Goal: Task Accomplishment & Management: Use online tool/utility

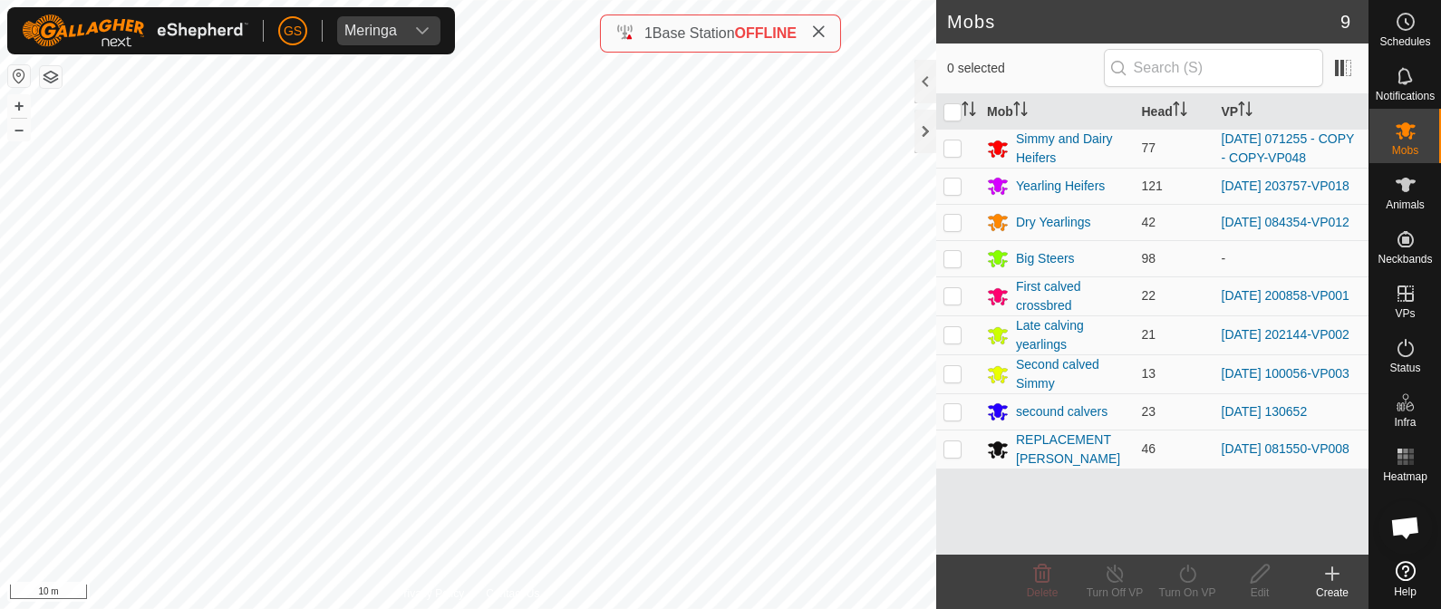
click at [138, 608] on html "[PERSON_NAME] Schedules Notifications Mobs Animals Neckbands VPs Status Infra H…" at bounding box center [720, 304] width 1441 height 609
click at [313, 498] on div "NB0771012534 0771012534 Big Steers - + – ⇧ i 10 m" at bounding box center [468, 304] width 936 height 609
click at [1410, 205] on span "Animals" at bounding box center [1405, 204] width 39 height 11
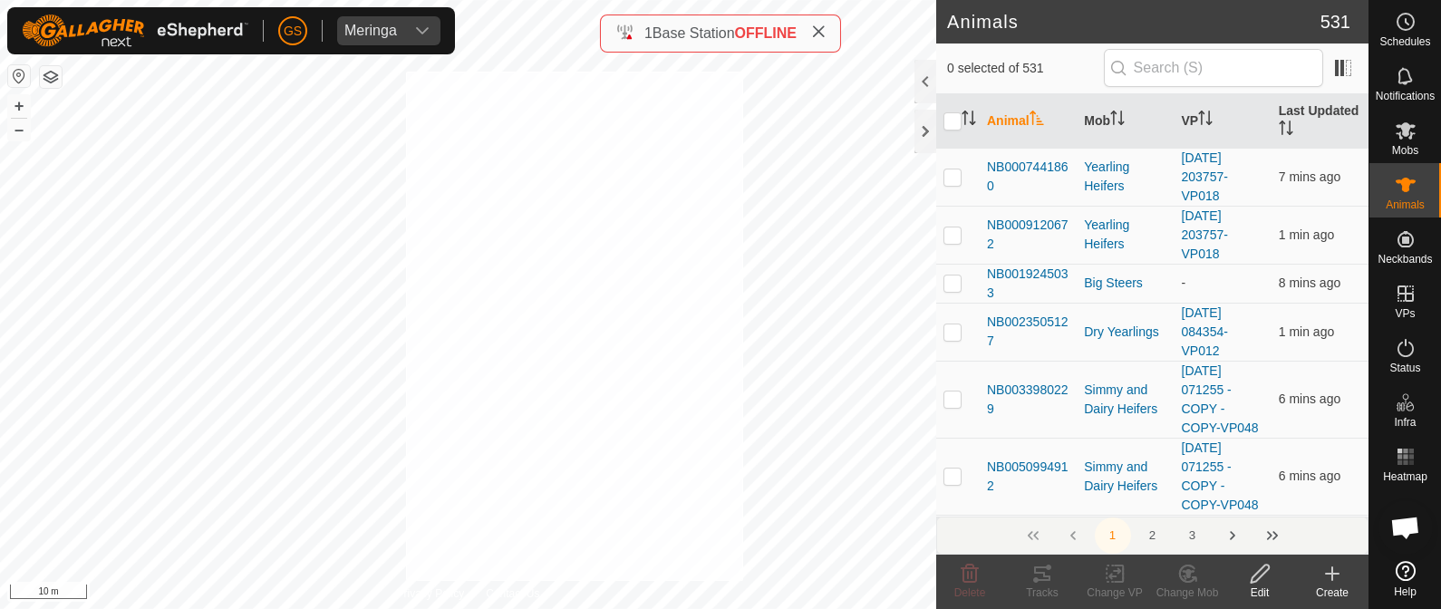
checkbox input "true"
click at [376, 256] on div "NB3929303989 3929303989 Big Steers - + – ⇧ i 10 m" at bounding box center [468, 304] width 936 height 609
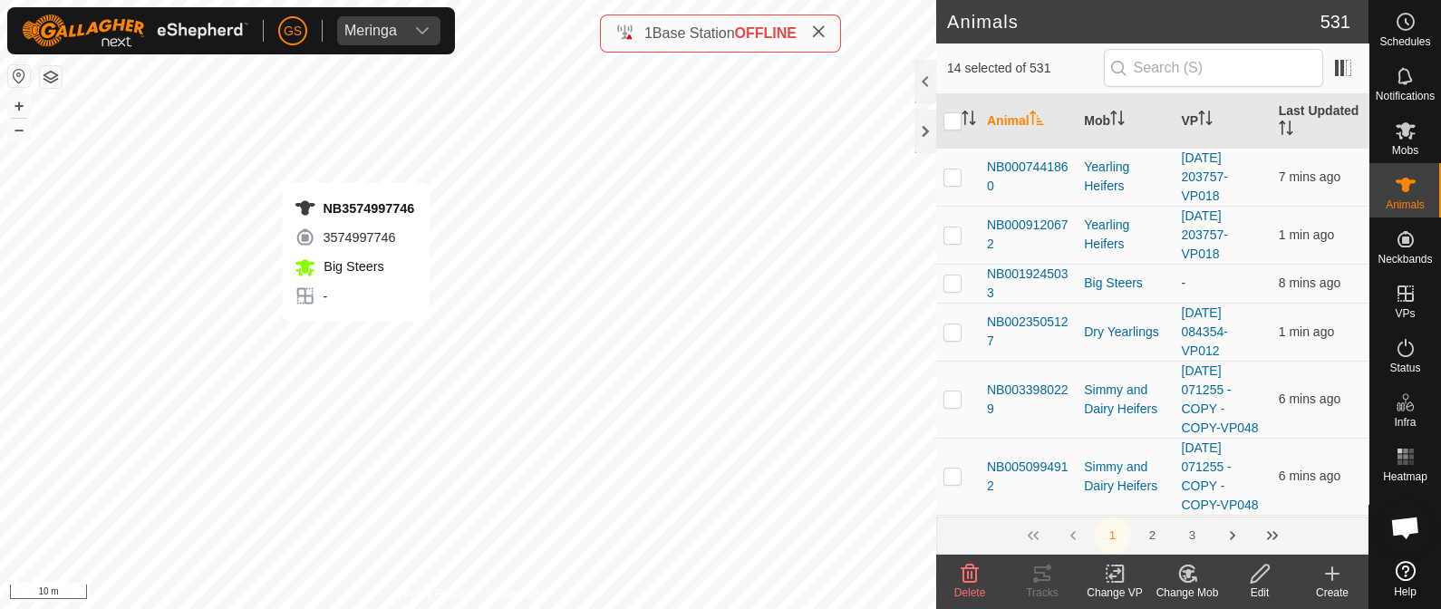
click at [356, 339] on div "NB3574997746 3574997746 Big Steers - + – ⇧ i 10 m" at bounding box center [468, 304] width 936 height 609
checkbox input "true"
click at [371, 363] on div "NB3668200139 3668200139 Big Steers - + – ⇧ i 10 m" at bounding box center [468, 304] width 936 height 609
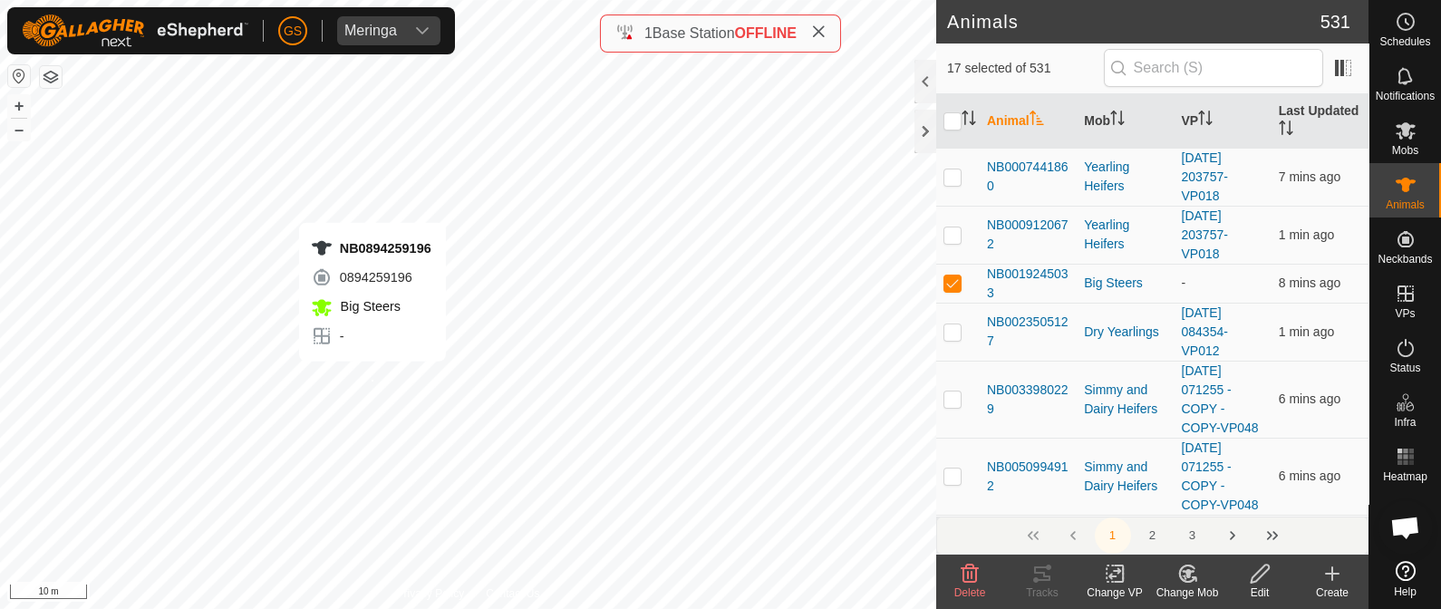
click at [372, 379] on div "NB0894259196 0894259196 Big Steers - + – ⇧ i 10 m" at bounding box center [468, 304] width 936 height 609
checkbox input "true"
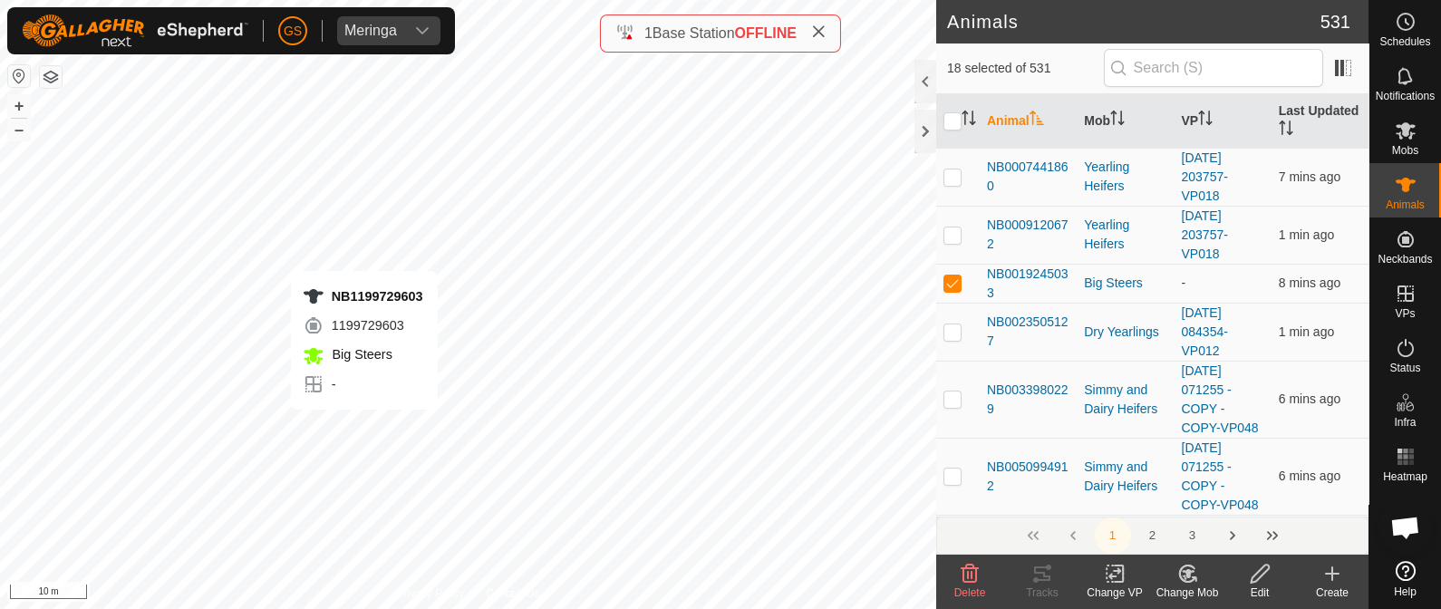
click at [363, 428] on div "NB1199729603 1199729603 Big Steers - + – ⇧ i 10 m" at bounding box center [468, 304] width 936 height 609
click at [358, 441] on div "NB1199729603 1199729603 Big Steers - + – ⇧ i 10 m" at bounding box center [468, 304] width 936 height 609
checkbox input "true"
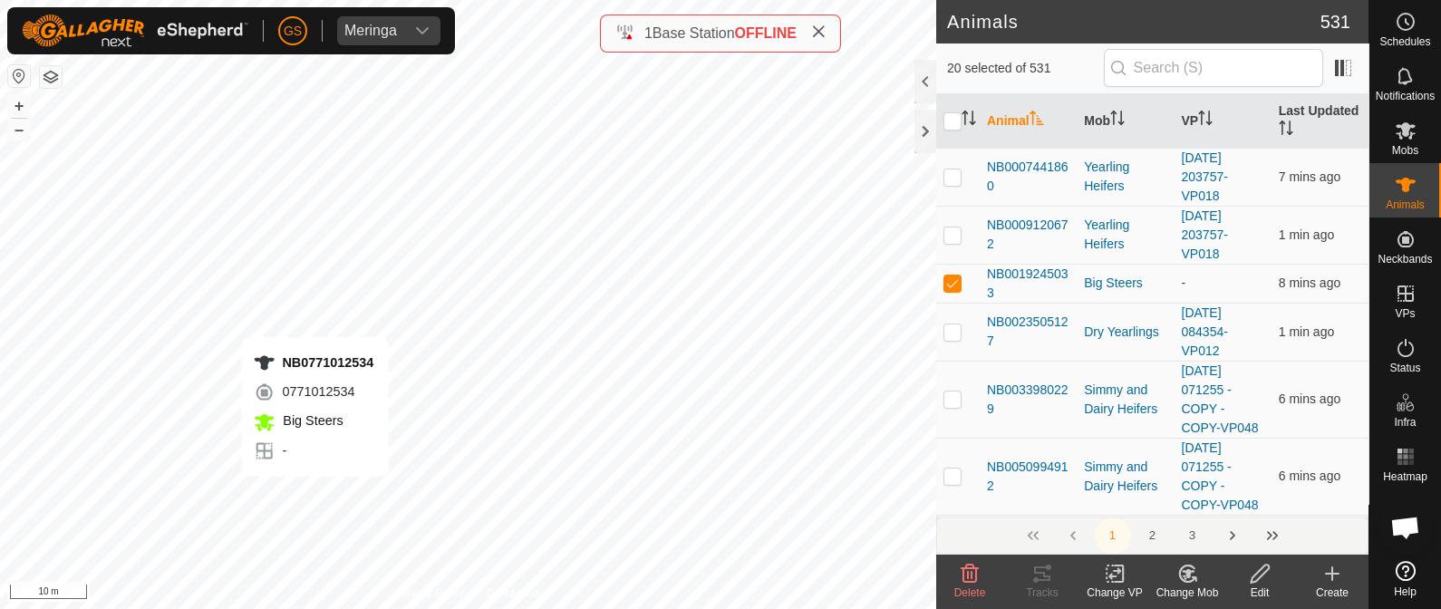
click at [314, 494] on div "NB0771012534 0771012534 Big Steers - + – ⇧ i 10 m" at bounding box center [468, 304] width 936 height 609
checkbox input "true"
click at [242, 272] on div "NB2493439948 2493439948 Big Steers - + – ⇧ i 2 m" at bounding box center [468, 304] width 936 height 609
click at [326, 450] on div "NB0376821680 0376821680 Big Steers - + – ⇧ i 2 m" at bounding box center [468, 304] width 936 height 609
checkbox input "true"
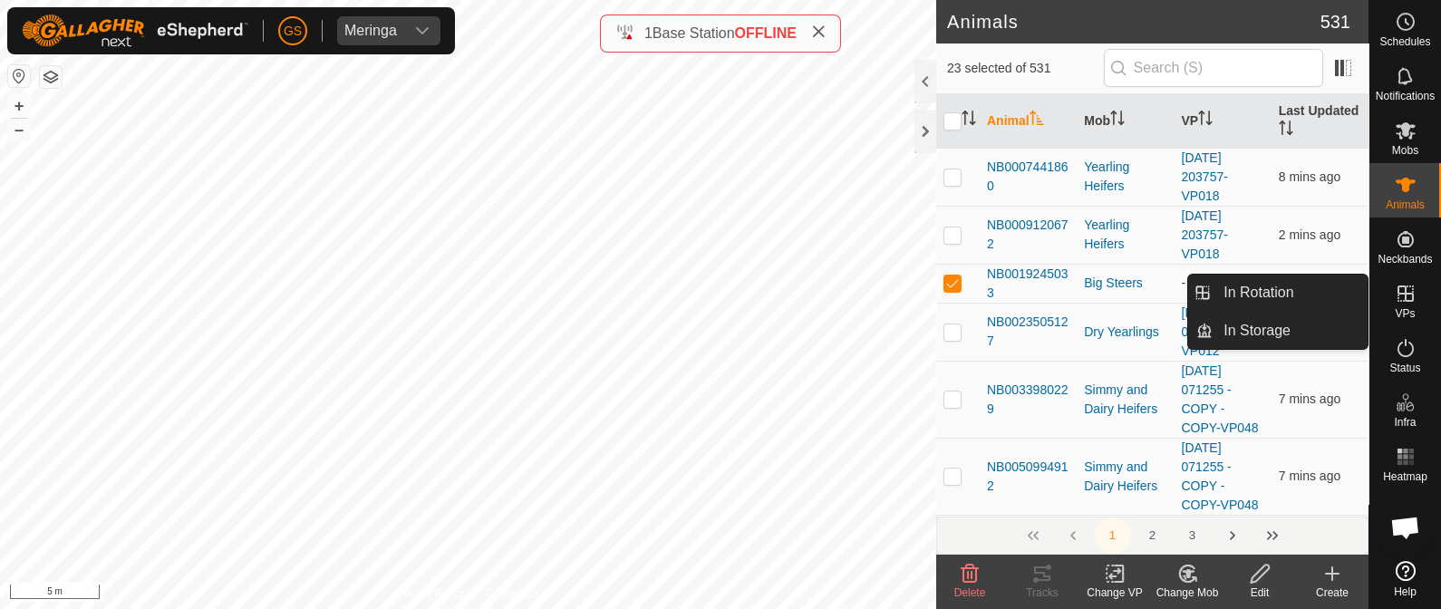
click at [1183, 575] on icon at bounding box center [1187, 574] width 23 height 22
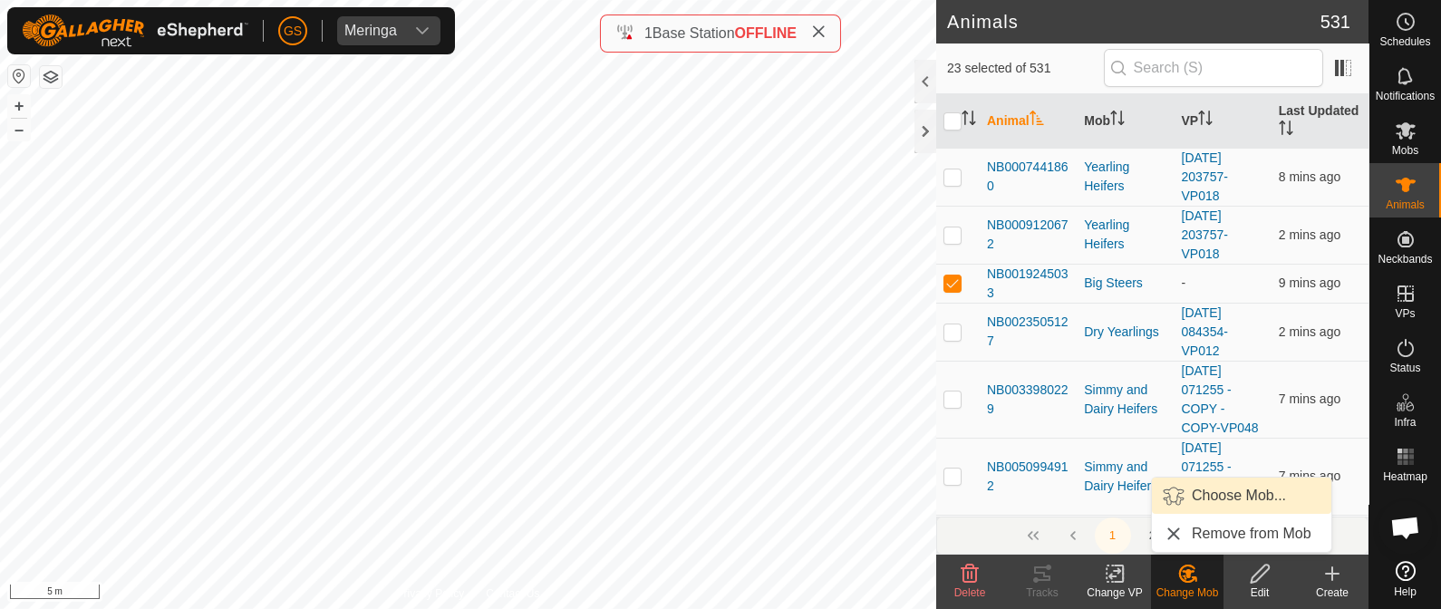
click at [1194, 500] on link "Choose Mob..." at bounding box center [1241, 496] width 179 height 36
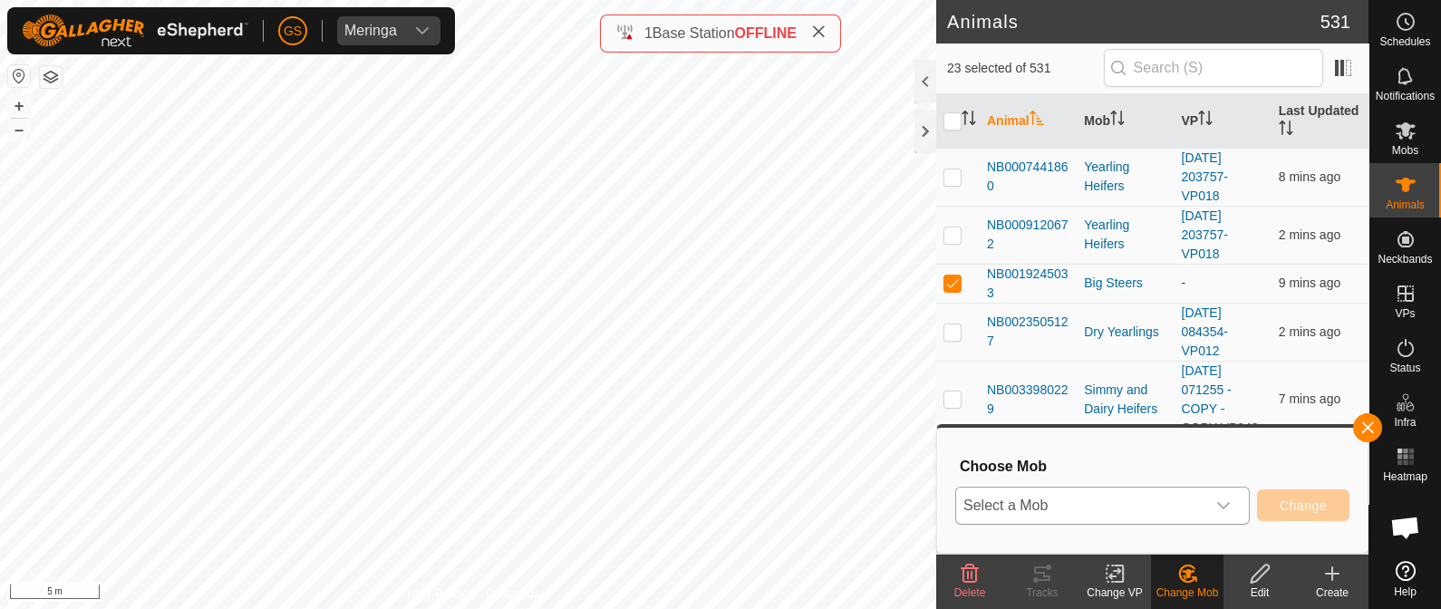
click at [1165, 516] on span "Select a Mob" at bounding box center [1080, 506] width 249 height 36
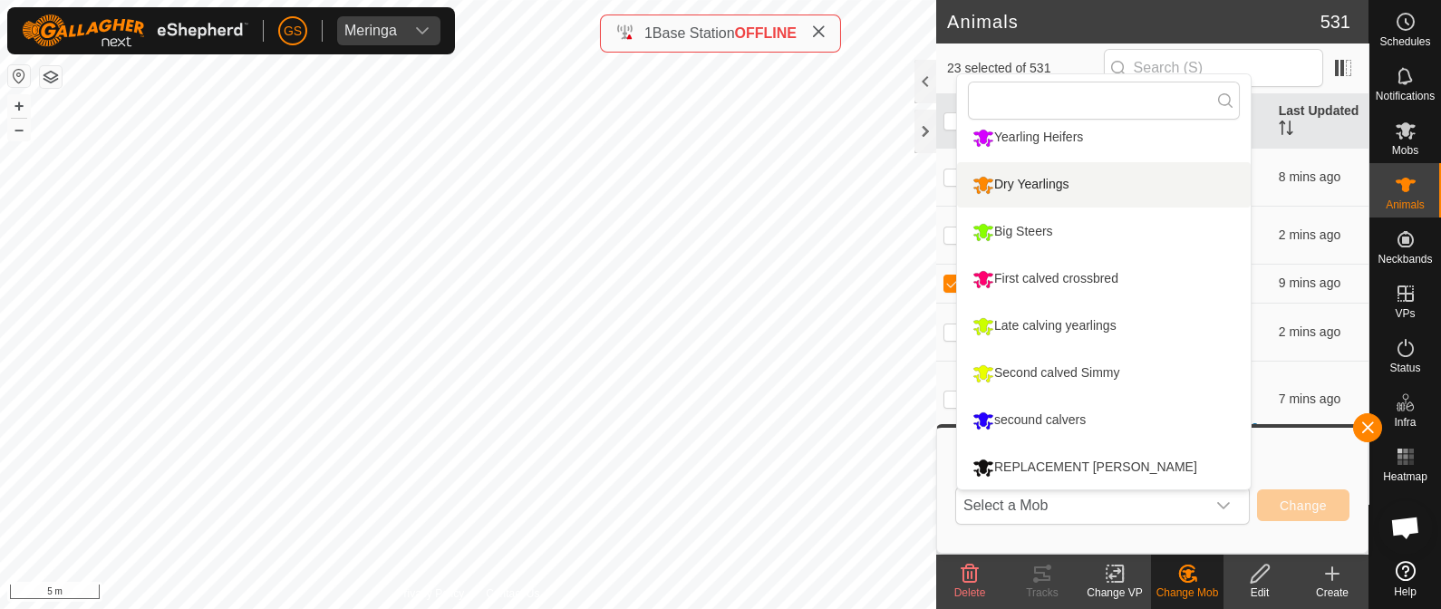
scroll to position [46, 0]
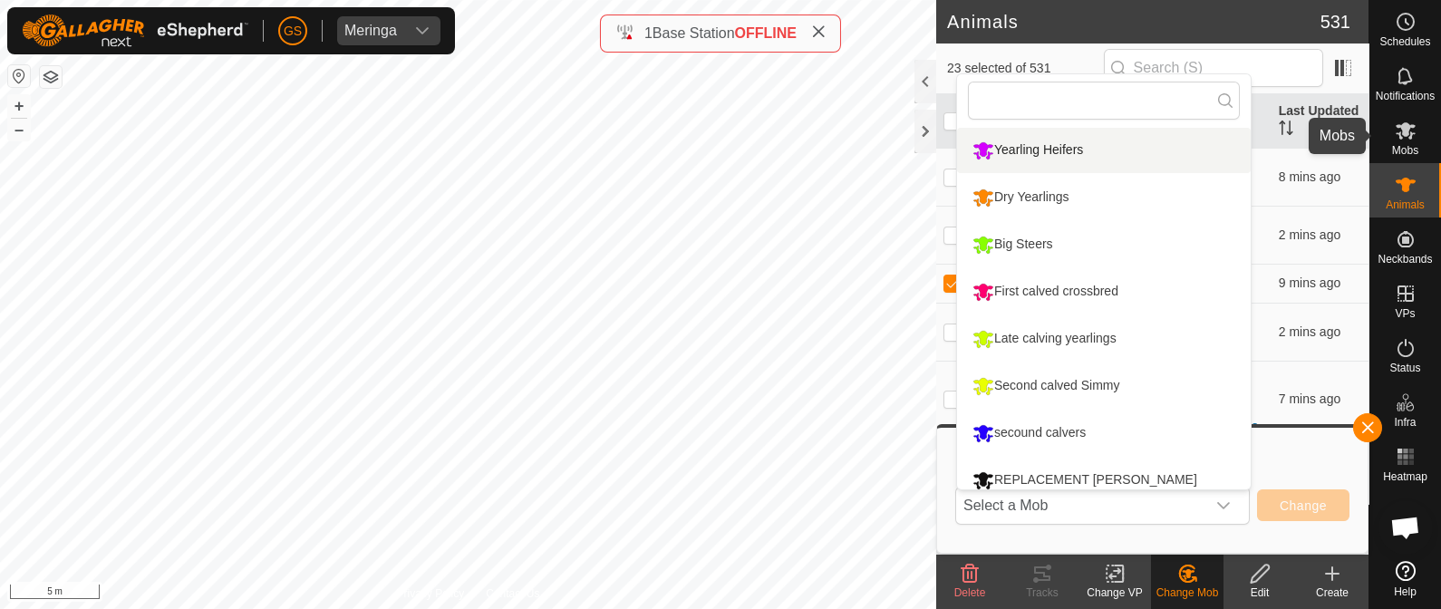
click at [1411, 138] on icon at bounding box center [1406, 131] width 22 height 22
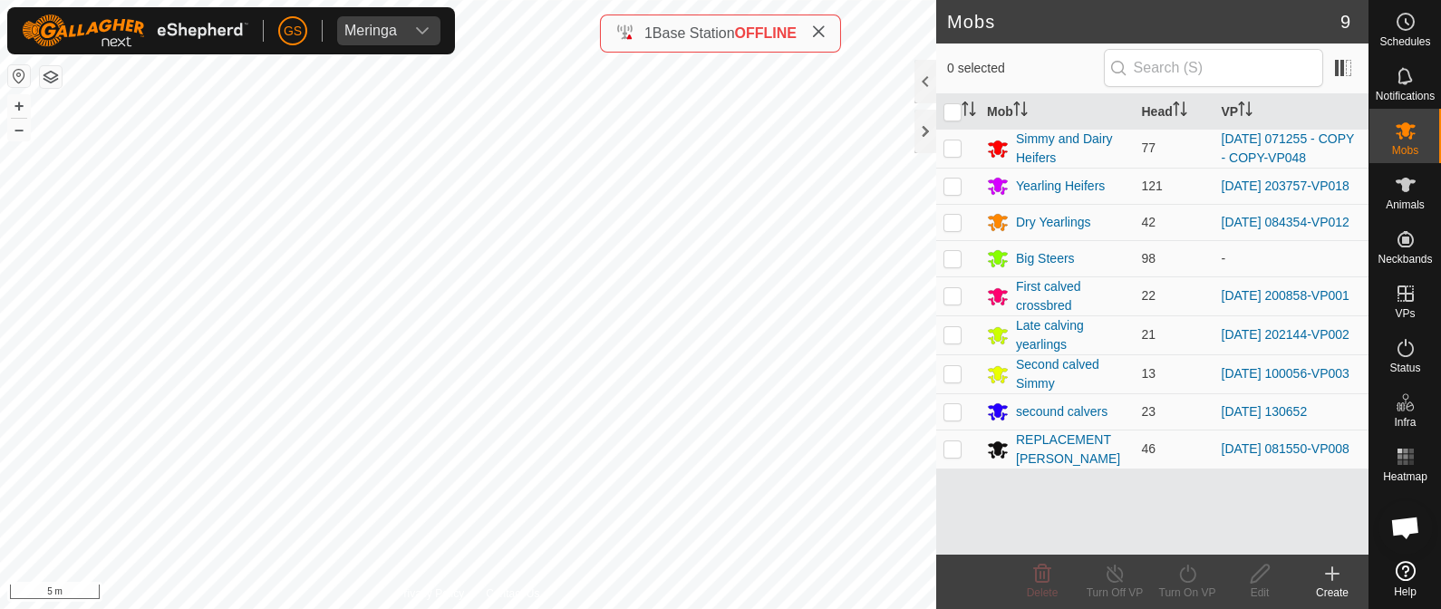
click at [1339, 581] on icon at bounding box center [1332, 574] width 22 height 22
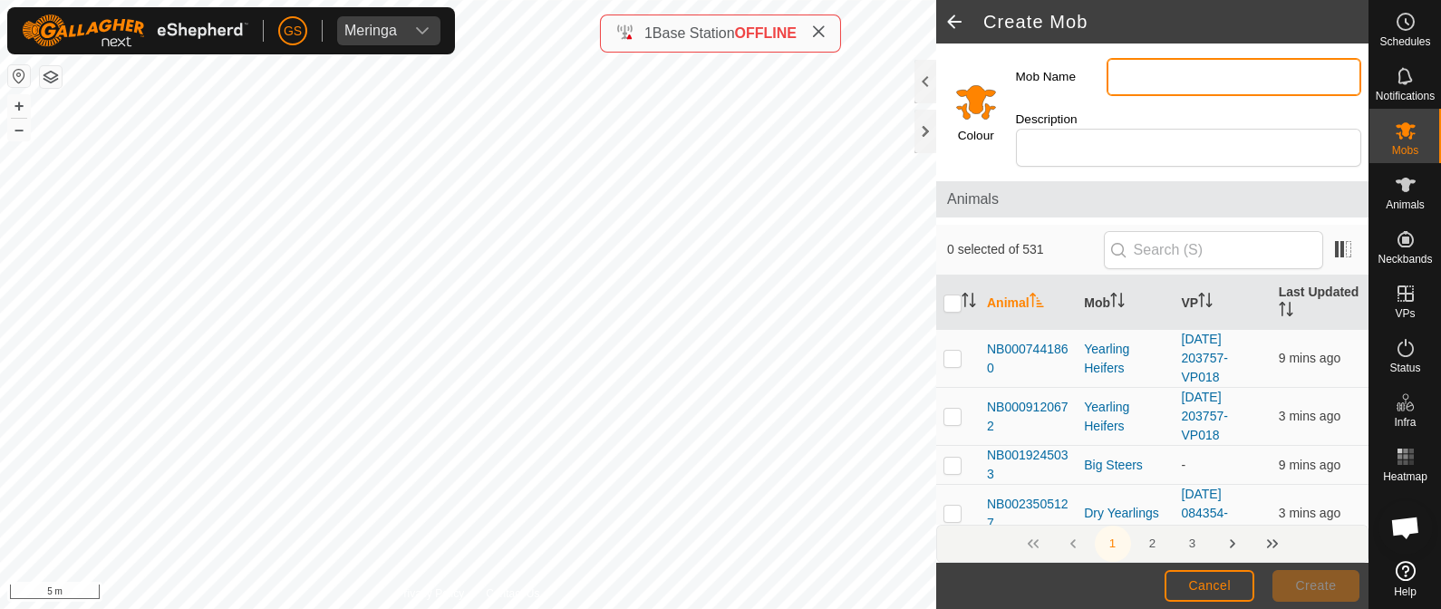
click at [1110, 77] on input "Mob Name" at bounding box center [1234, 77] width 255 height 38
type input "Big Steers 2"
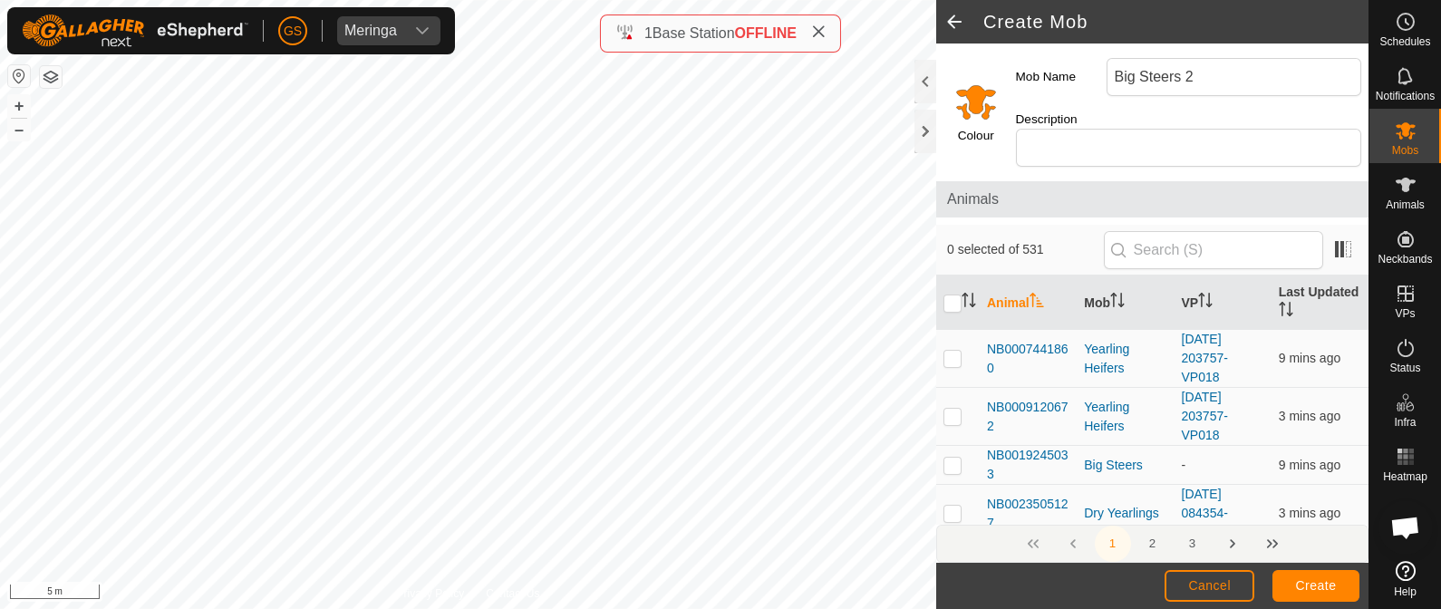
click at [982, 101] on input "Select a color" at bounding box center [976, 102] width 44 height 44
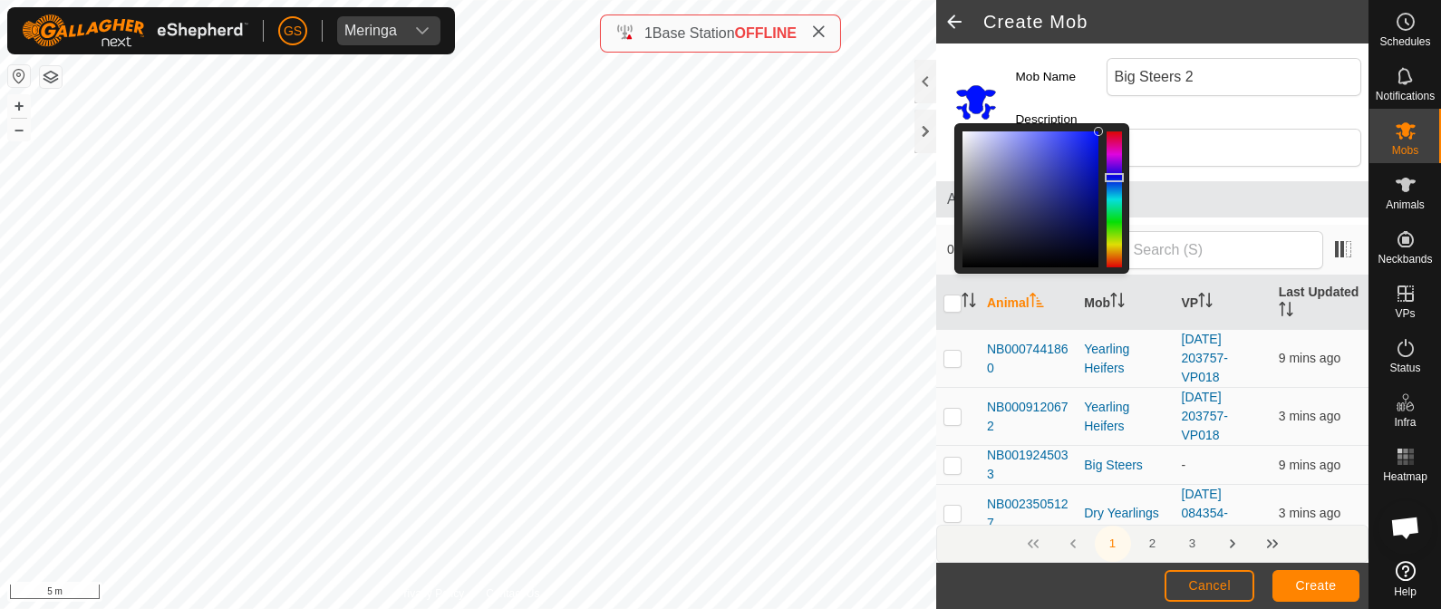
drag, startPoint x: 1110, startPoint y: 256, endPoint x: 1110, endPoint y: 178, distance: 77.9
click at [1110, 178] on div at bounding box center [1114, 177] width 19 height 9
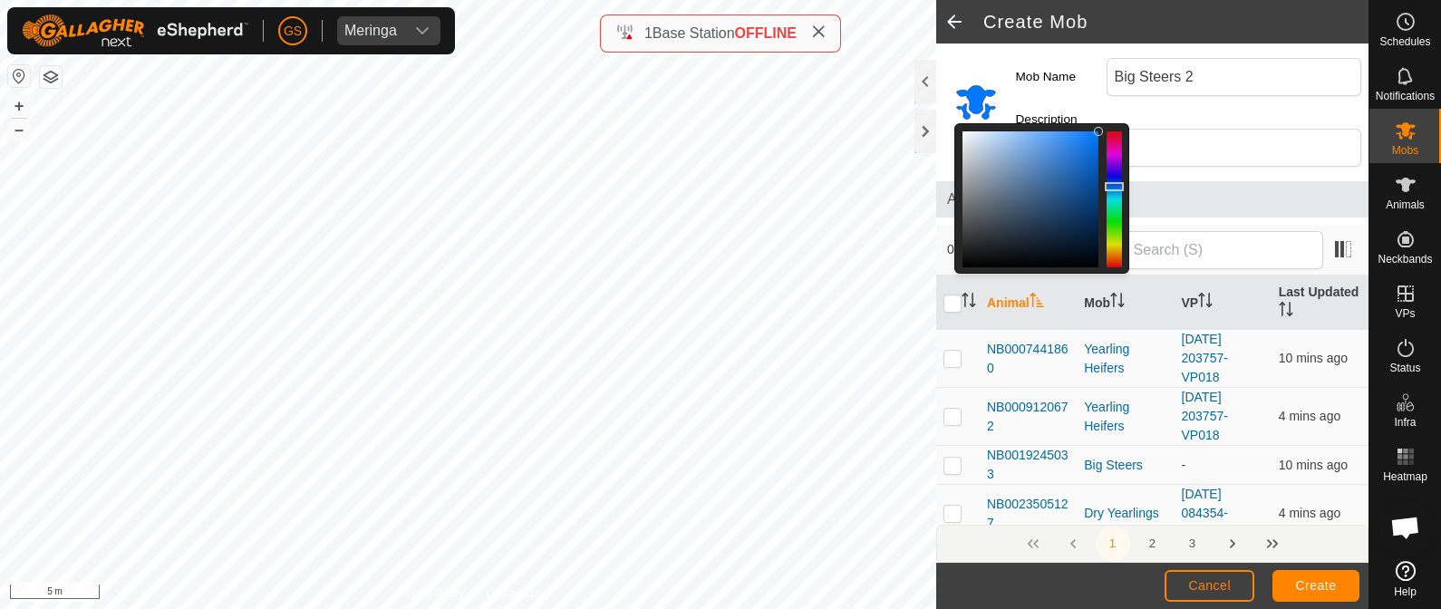
drag, startPoint x: 1110, startPoint y: 174, endPoint x: 1123, endPoint y: 177, distance: 13.0
click at [1123, 185] on div at bounding box center [1114, 186] width 19 height 9
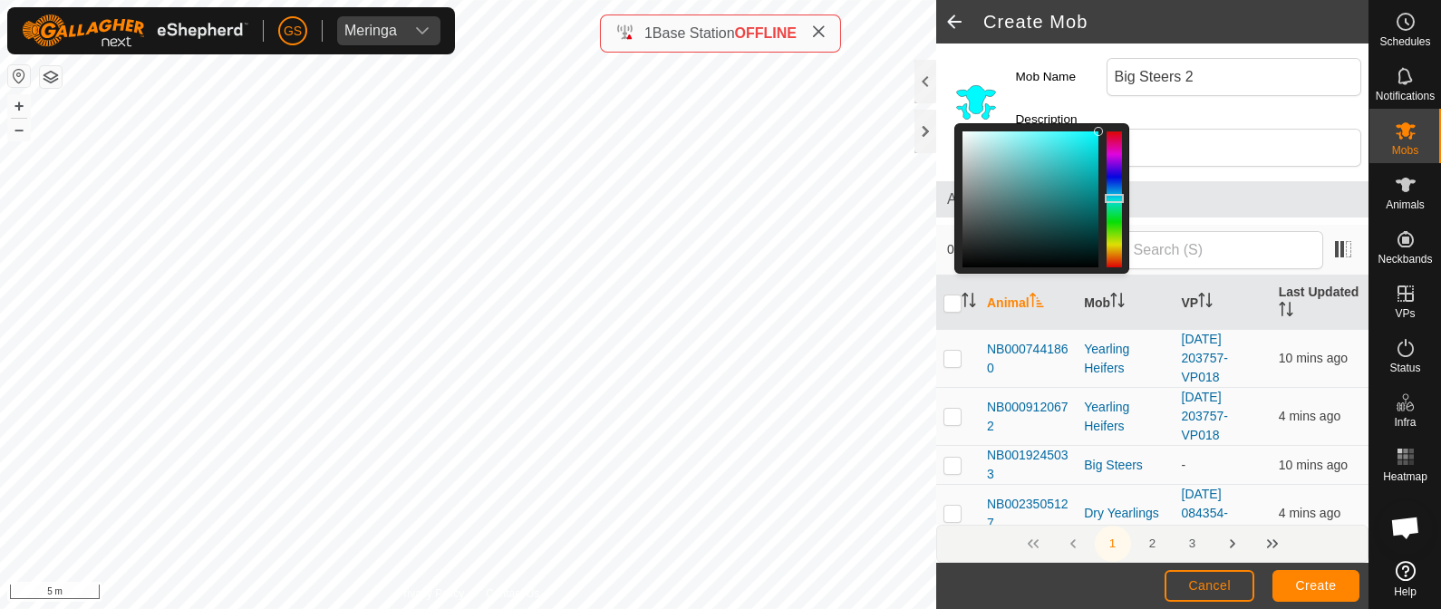
drag, startPoint x: 1114, startPoint y: 179, endPoint x: 1115, endPoint y: 198, distance: 19.1
click at [1115, 198] on div at bounding box center [1114, 198] width 19 height 9
click at [1311, 590] on span "Create" at bounding box center [1316, 585] width 41 height 15
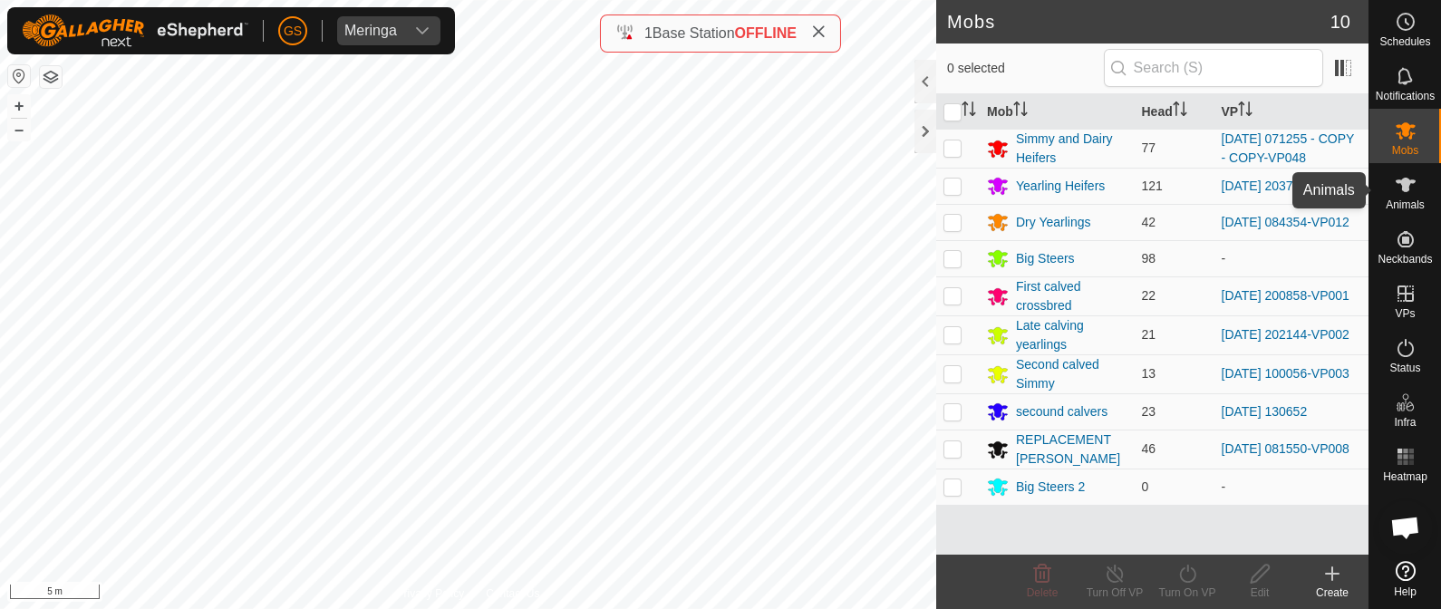
drag, startPoint x: 1407, startPoint y: 189, endPoint x: 1392, endPoint y: 188, distance: 14.6
click at [1407, 189] on icon at bounding box center [1406, 185] width 20 height 15
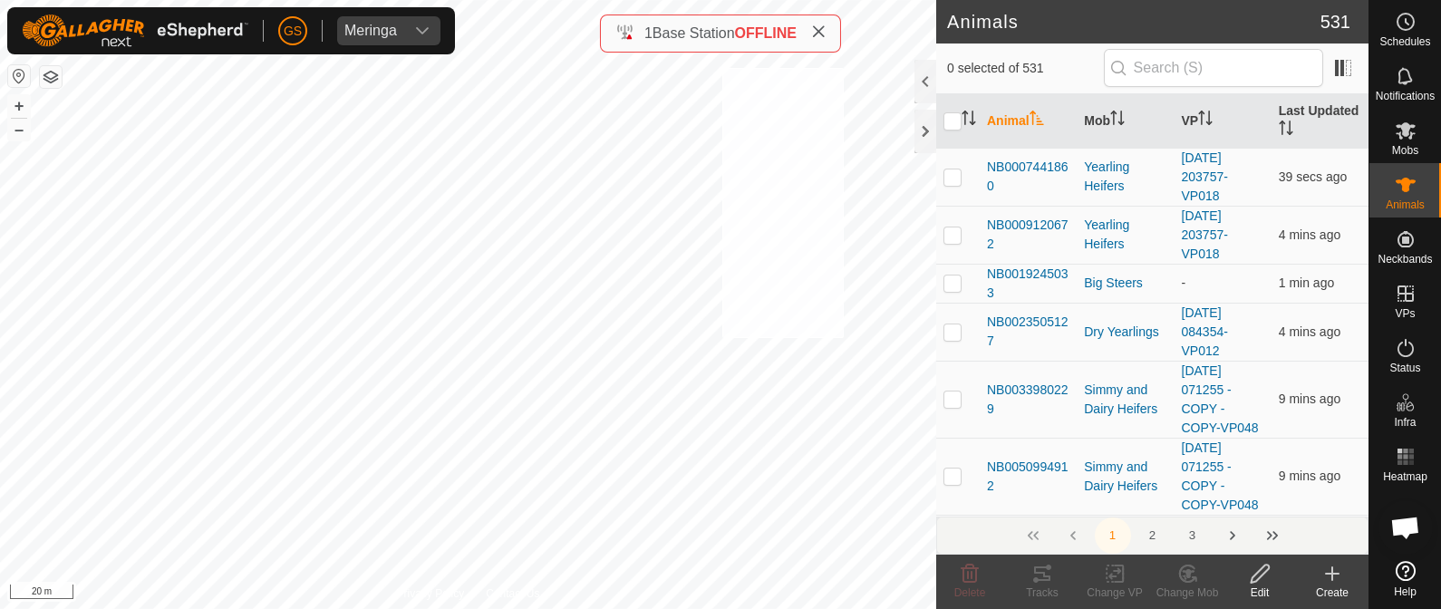
checkbox input "true"
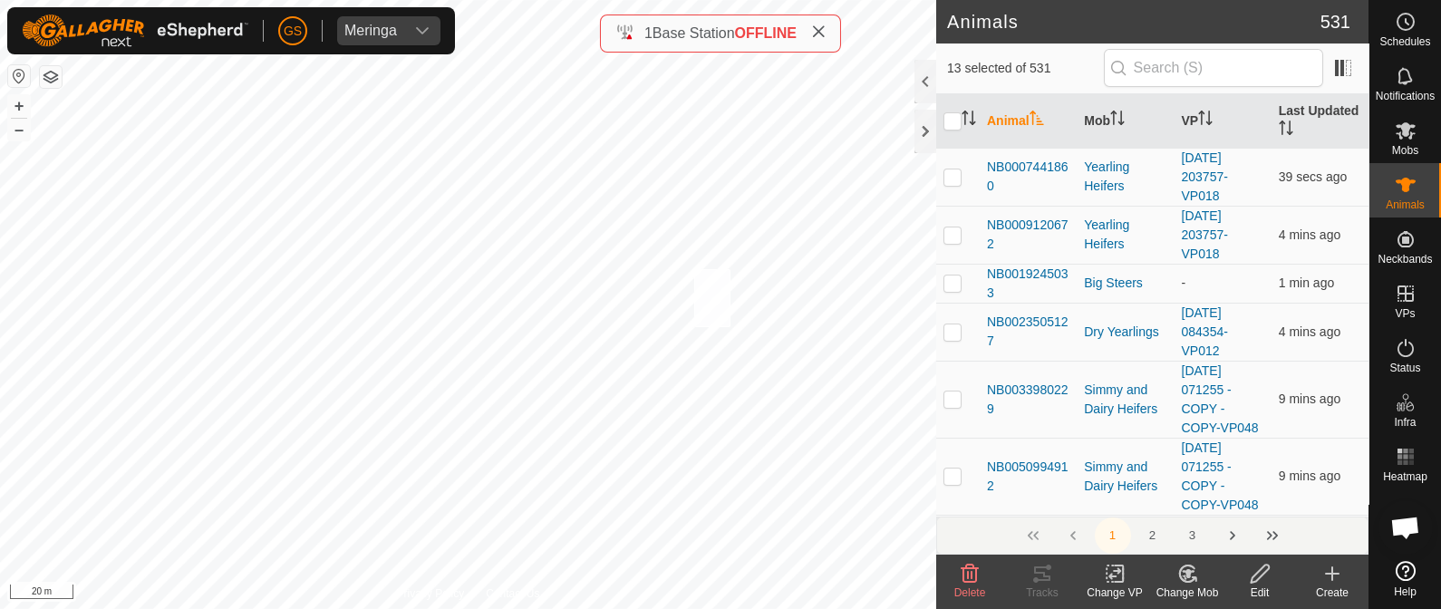
checkbox input "true"
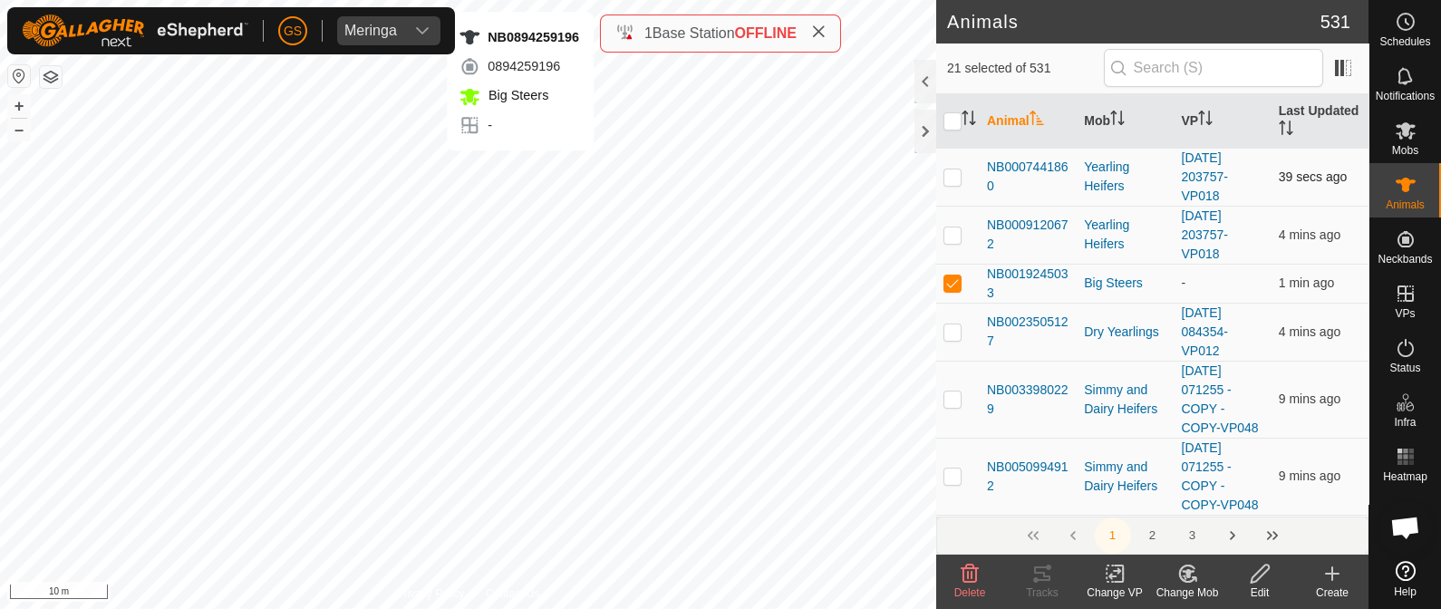
click at [520, 169] on div "NB0894259196 0894259196 Big Steers - + – ⇧ i 10 m" at bounding box center [468, 304] width 936 height 609
checkbox input "true"
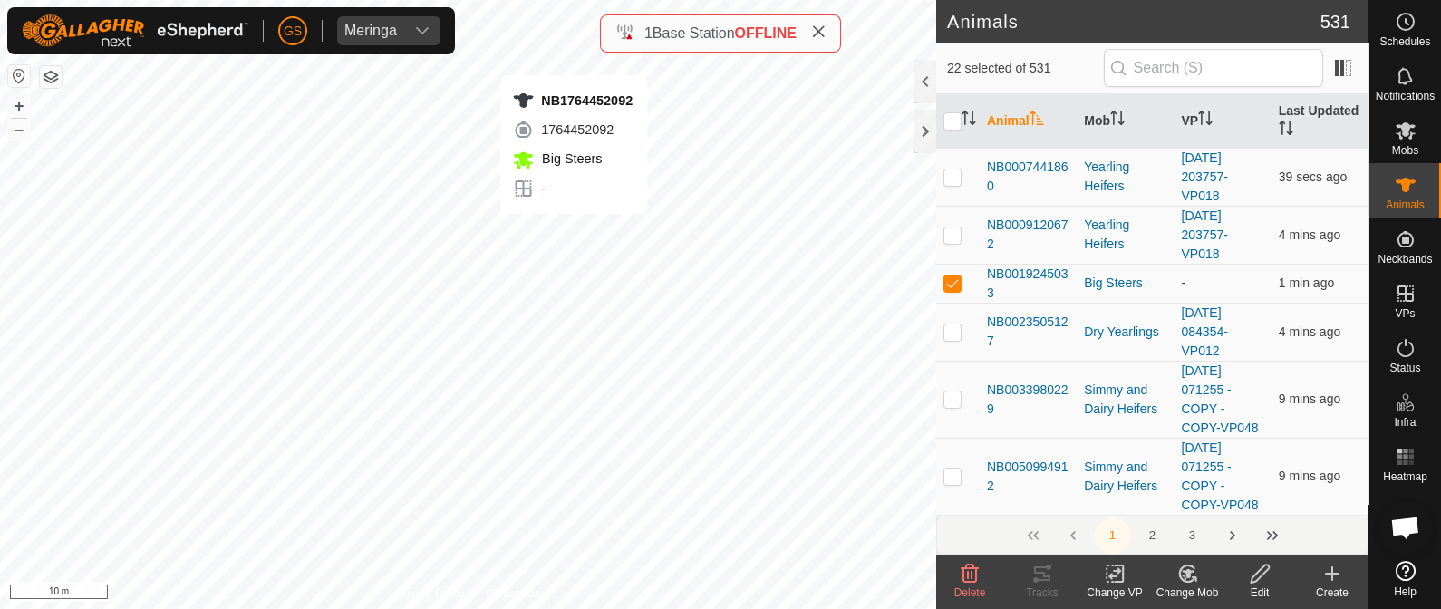
click at [574, 56] on div "NB1764452092 1764452092 Big Steers - + – ⇧ i 10 m" at bounding box center [468, 304] width 936 height 609
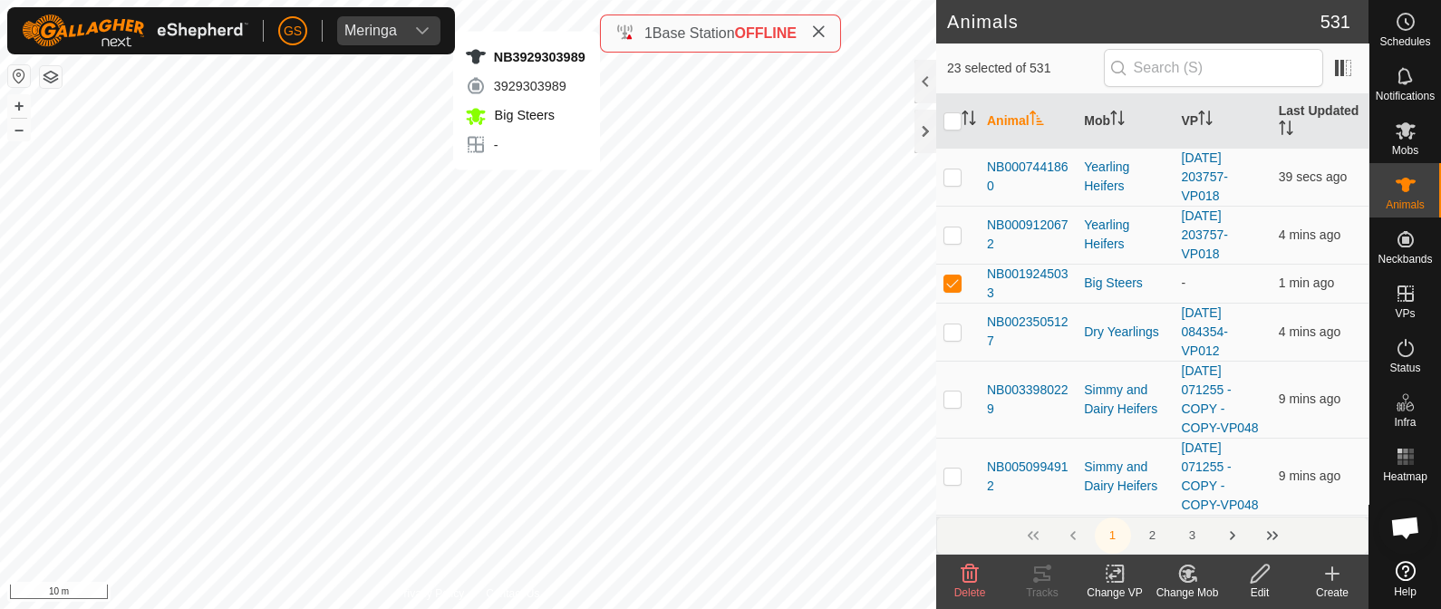
click at [526, 13] on div "NB3929303989 3929303989 Big Steers - + – ⇧ i 10 m" at bounding box center [468, 304] width 936 height 609
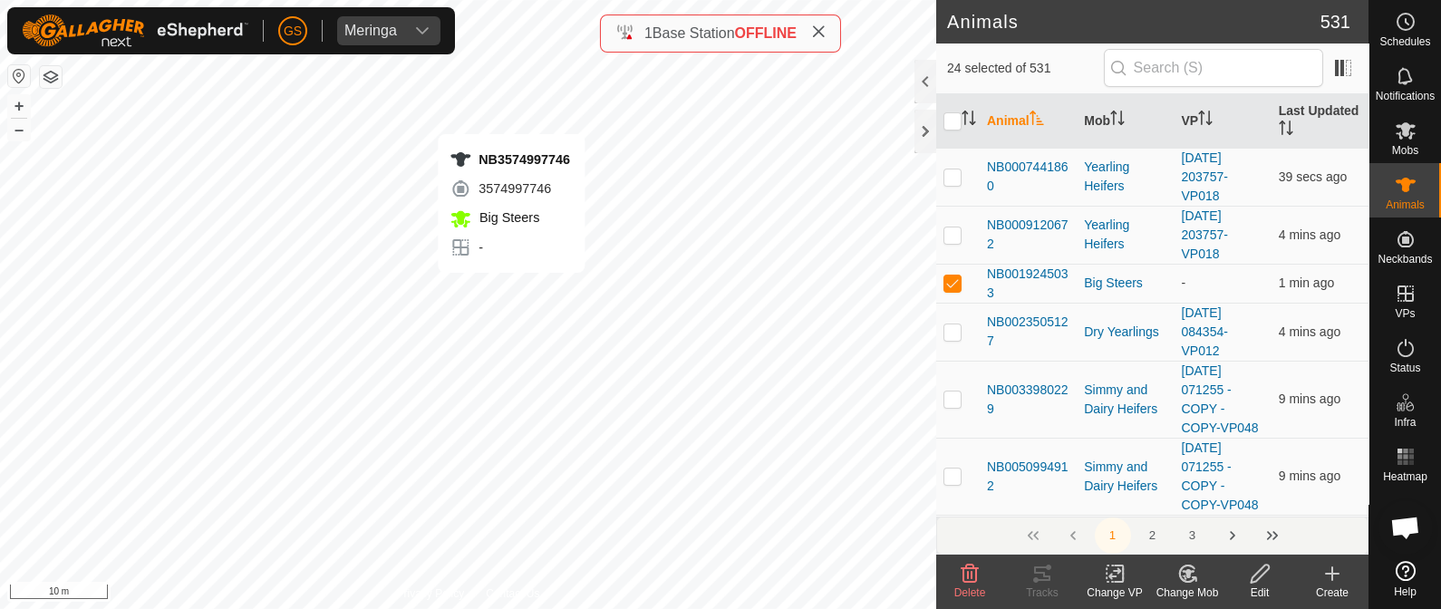
click at [511, 115] on div "NB3574997746 3574997746 Big Steers - + – ⇧ i 10 m" at bounding box center [468, 304] width 936 height 609
click at [1185, 572] on icon at bounding box center [1188, 573] width 13 height 9
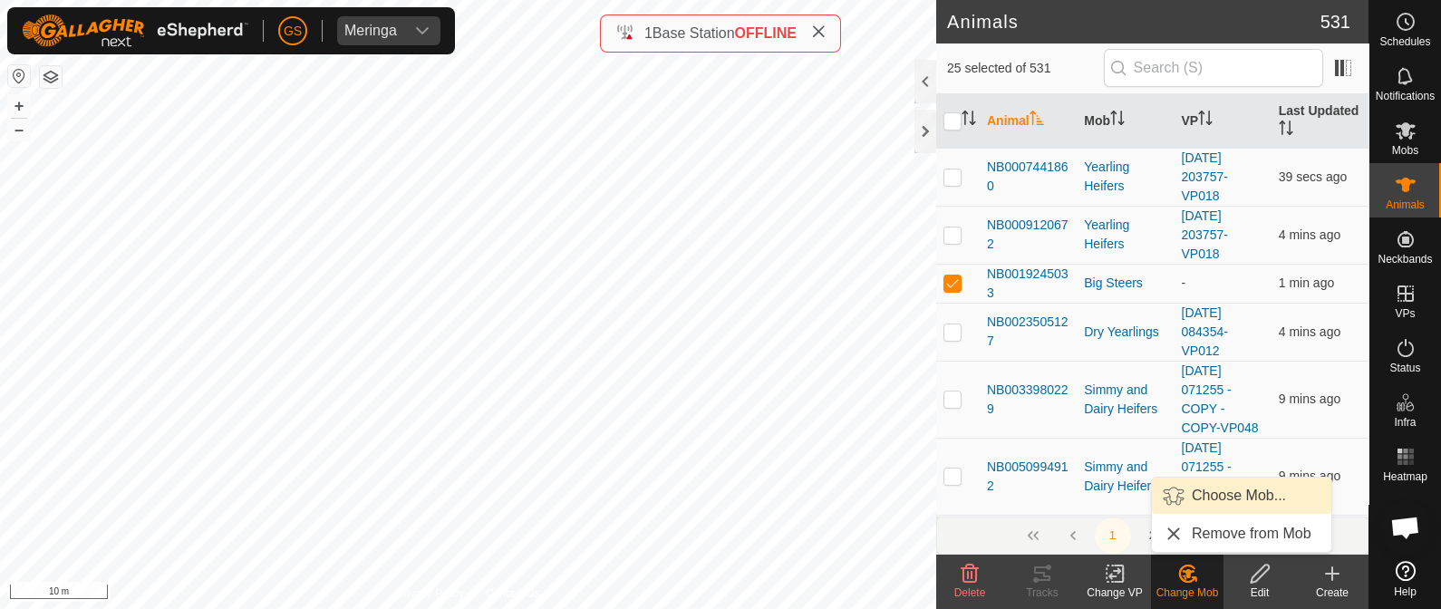
click at [1216, 495] on link "Choose Mob..." at bounding box center [1241, 496] width 179 height 36
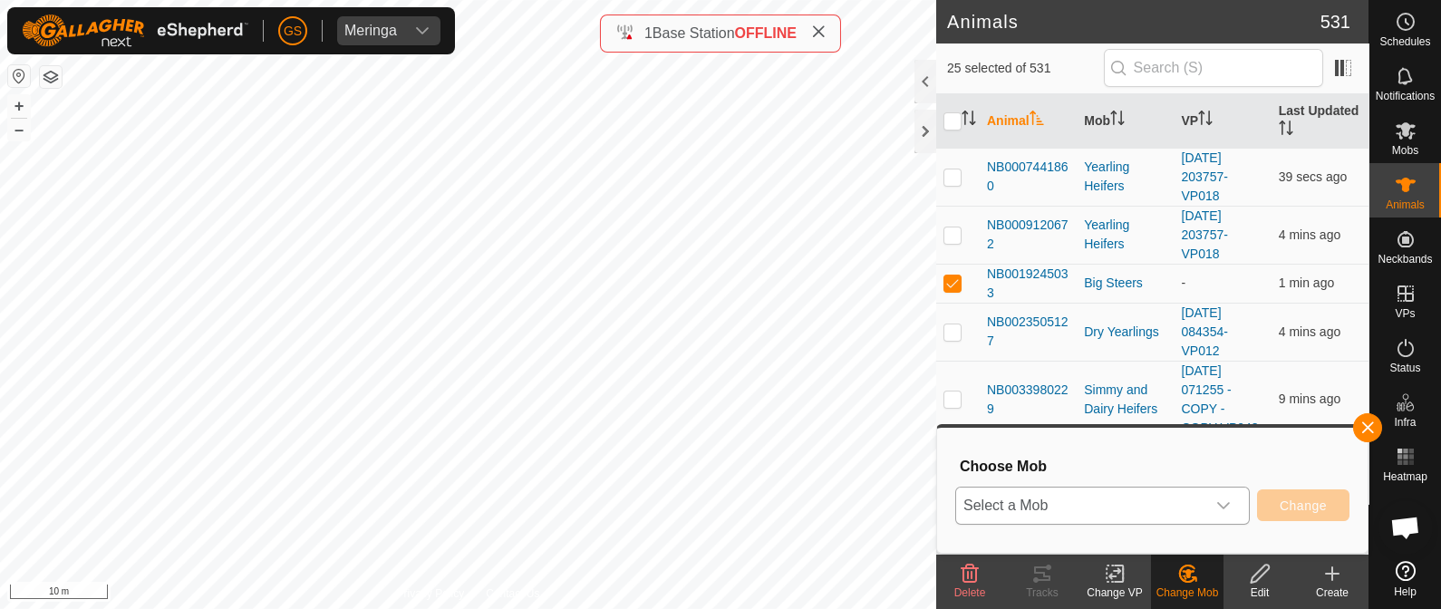
click at [1184, 509] on span "Select a Mob" at bounding box center [1080, 506] width 249 height 36
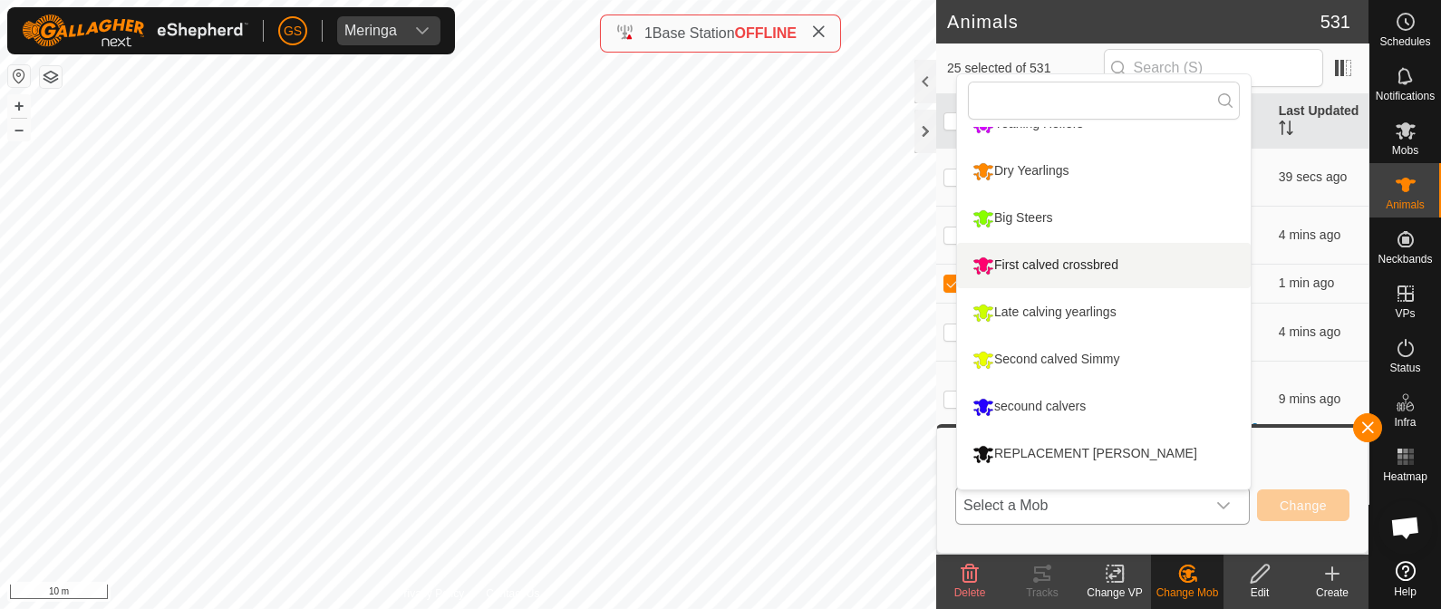
scroll to position [106, 0]
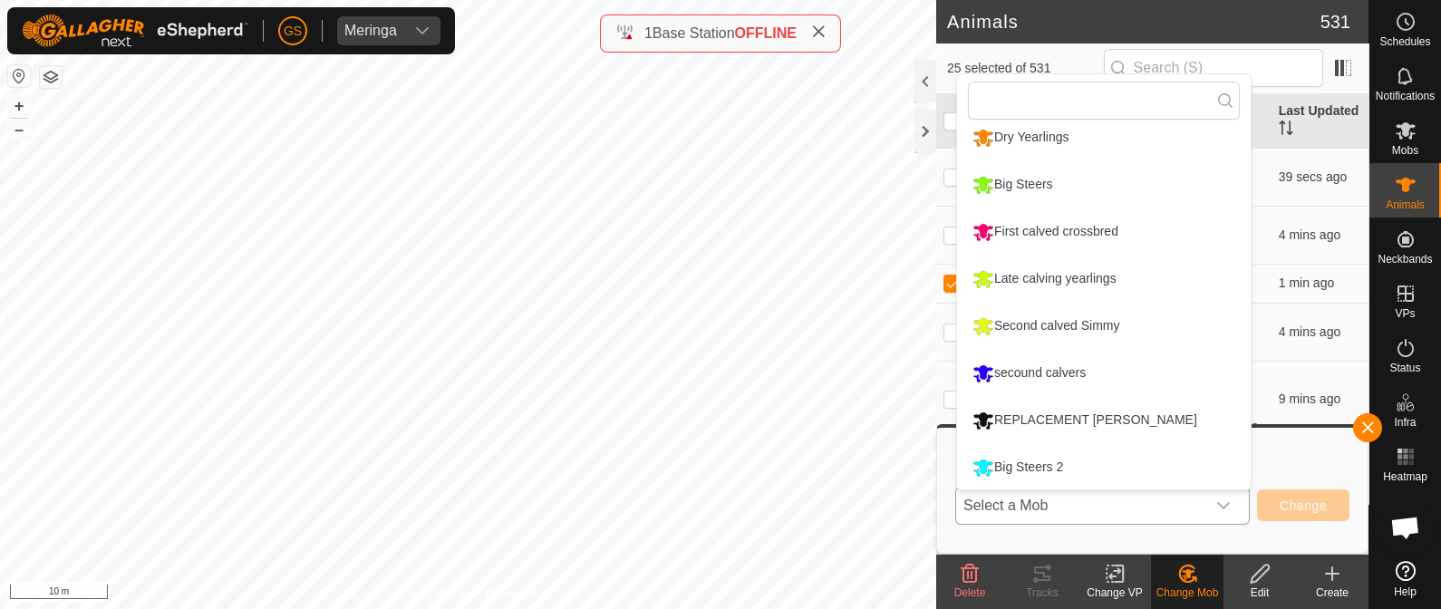
click at [1011, 474] on li "Big Steers 2" at bounding box center [1104, 467] width 294 height 45
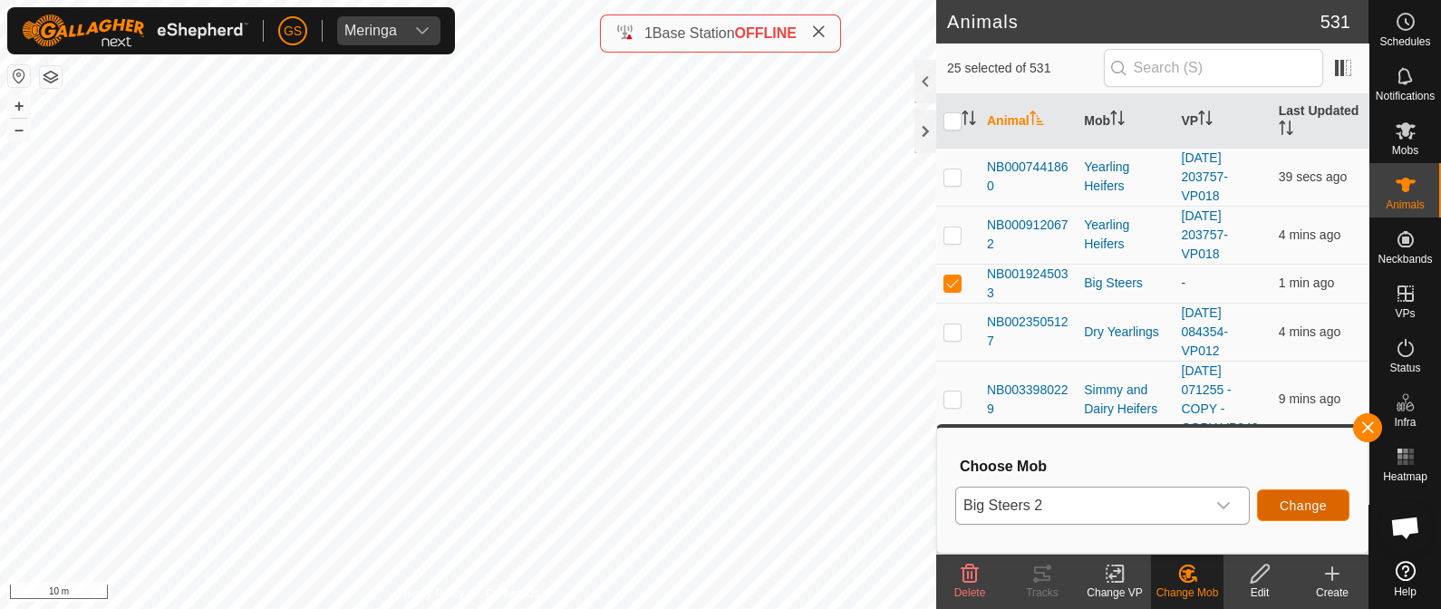
click at [1281, 498] on span "Change" at bounding box center [1303, 505] width 47 height 15
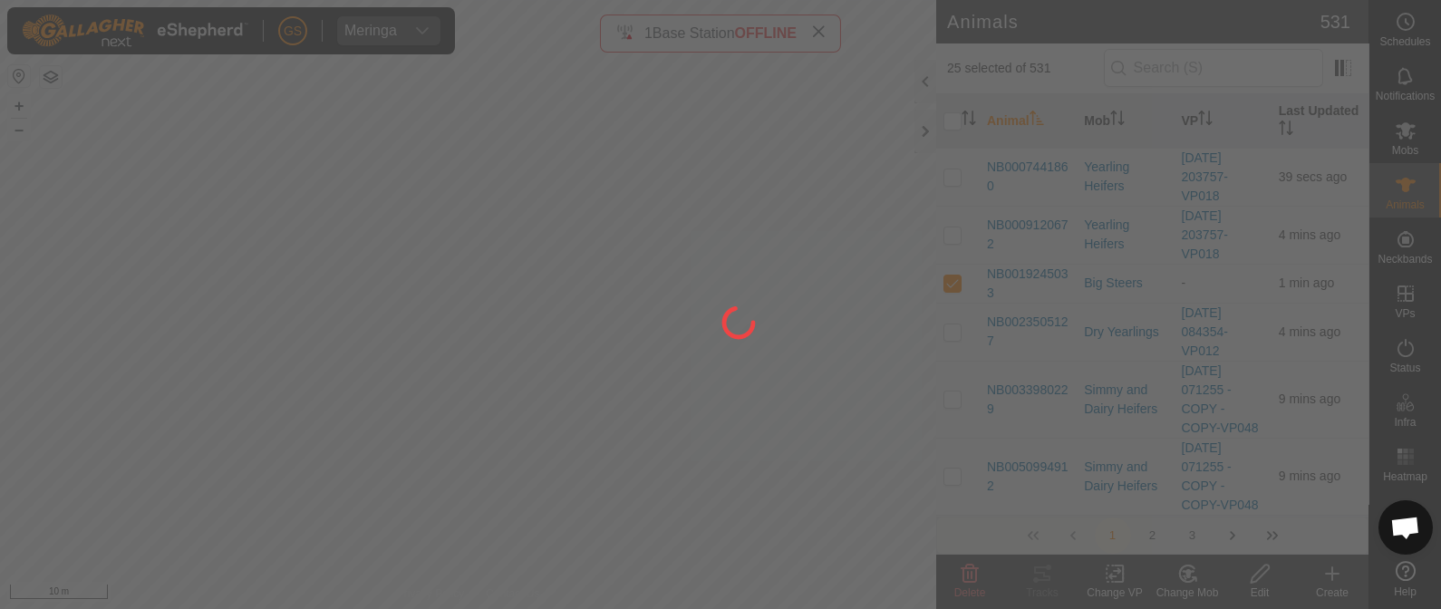
checkbox input "false"
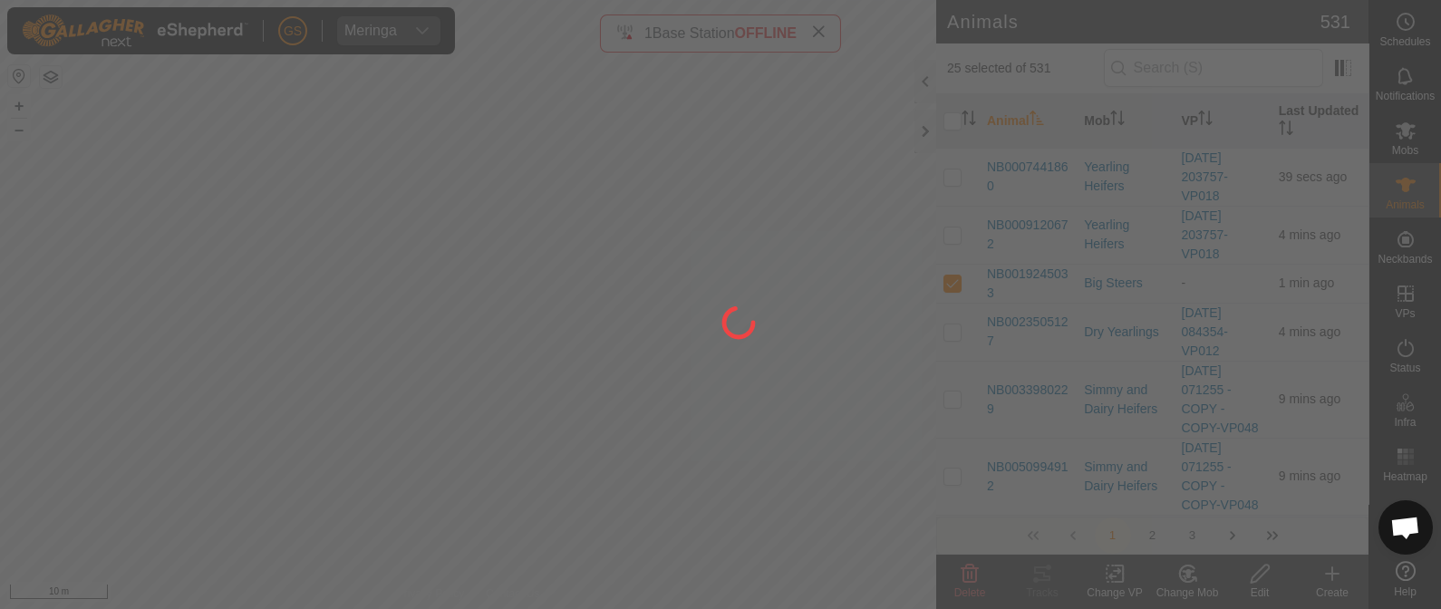
checkbox input "false"
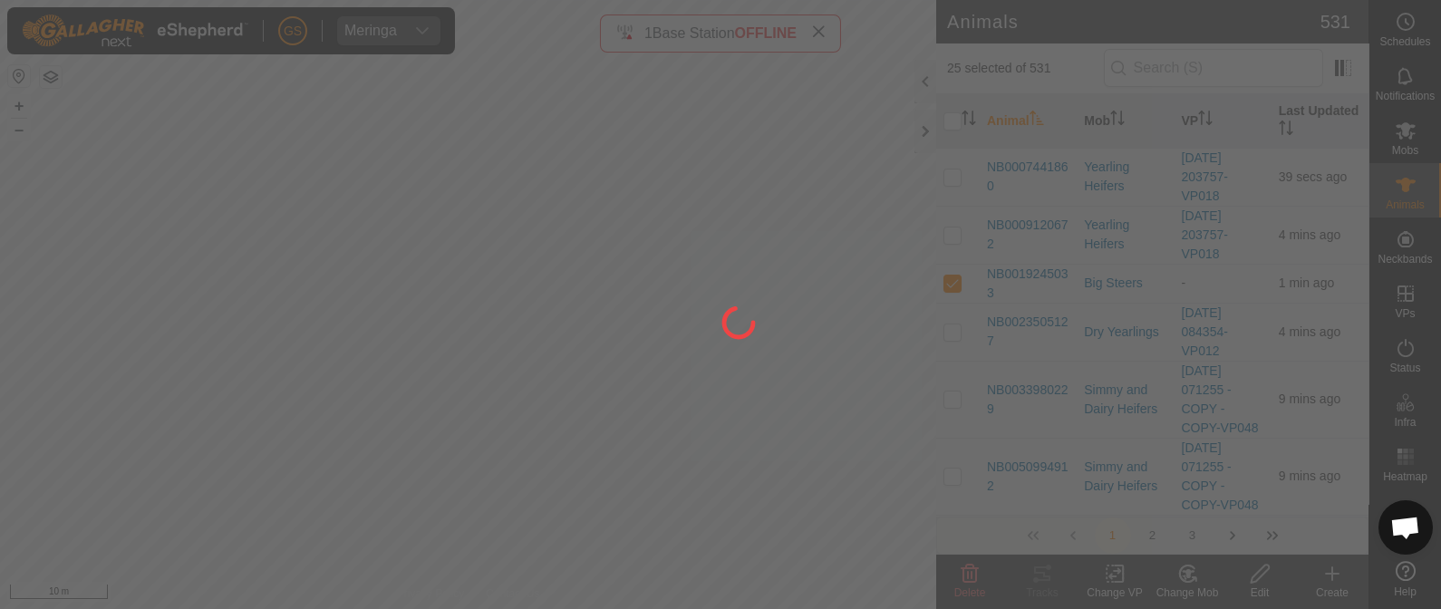
checkbox input "false"
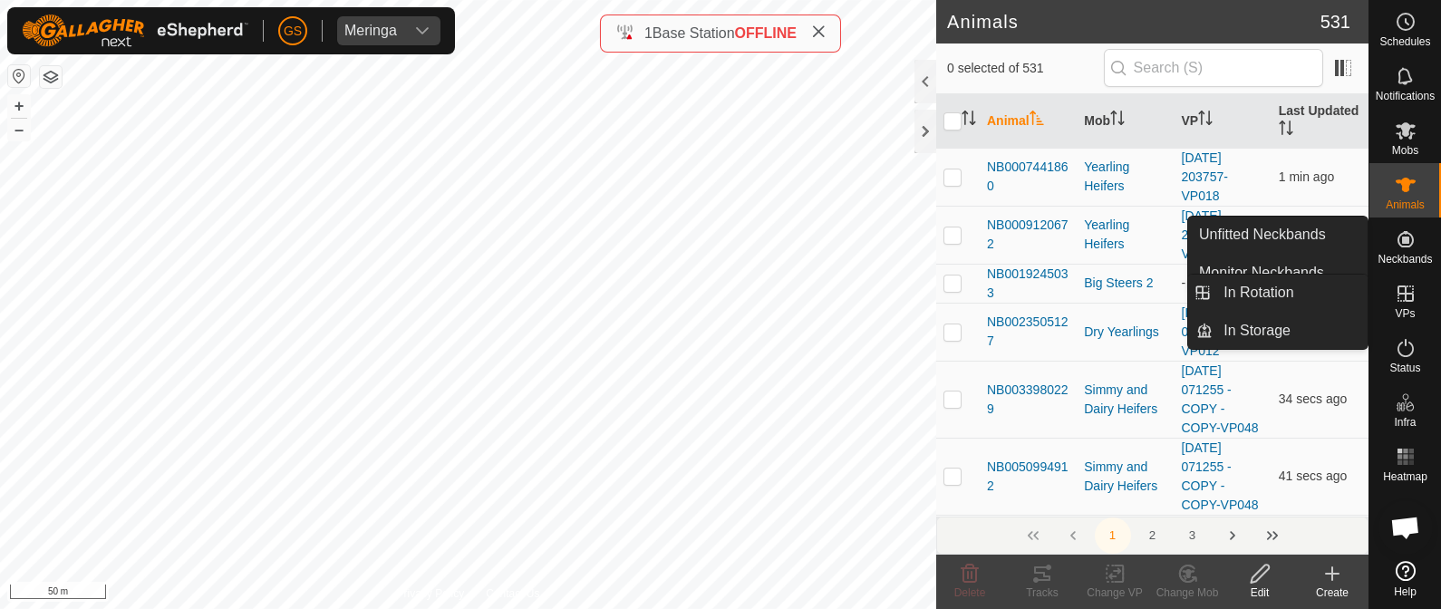
click at [1408, 296] on icon at bounding box center [1406, 294] width 22 height 22
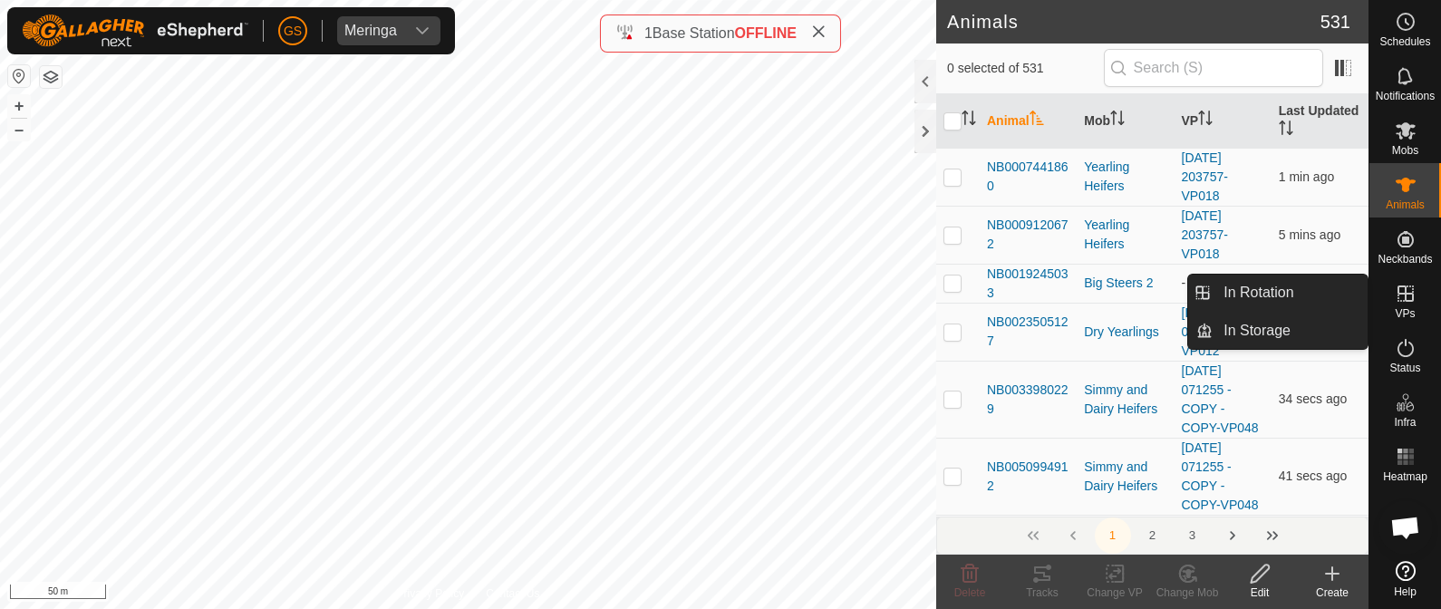
click at [1292, 291] on link "In Rotation" at bounding box center [1290, 293] width 155 height 36
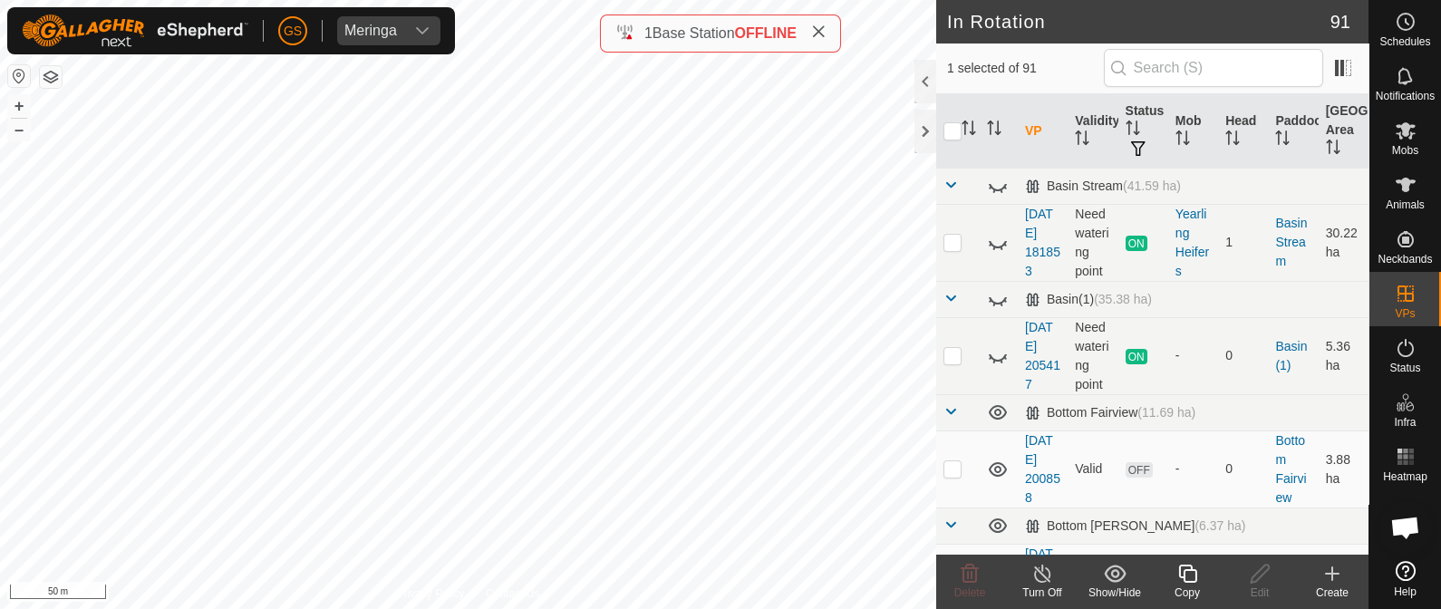
click at [1336, 576] on icon at bounding box center [1332, 574] width 22 height 22
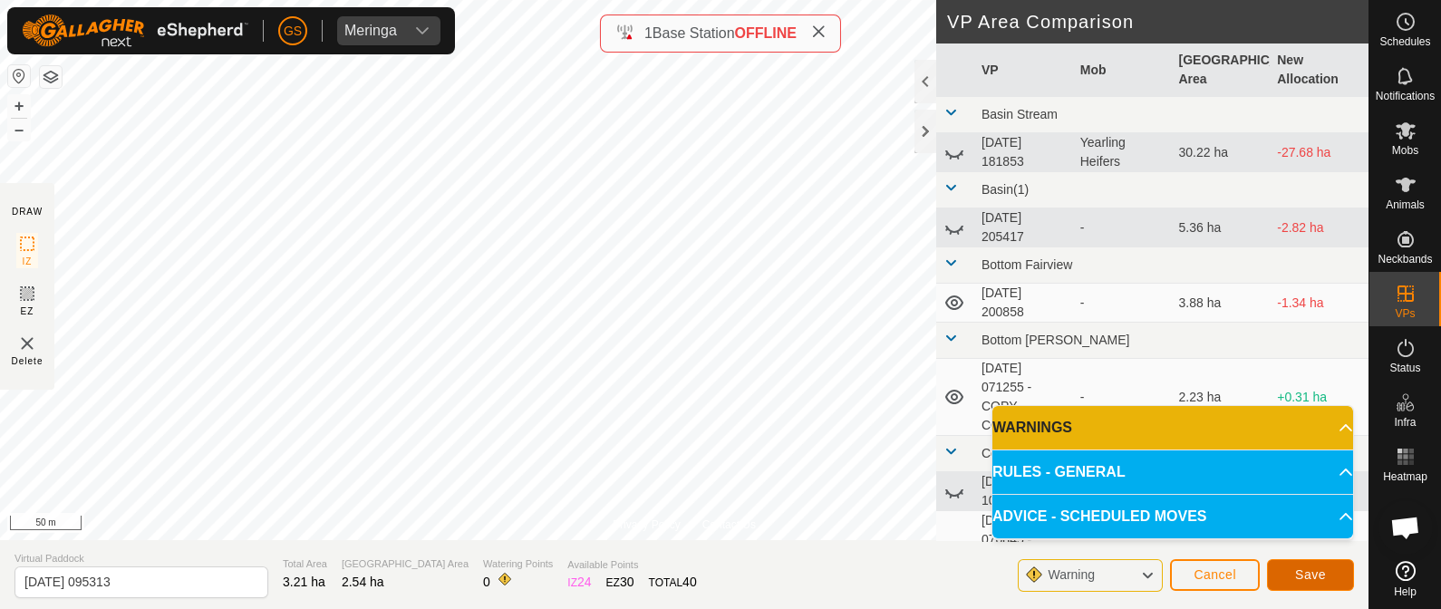
click at [1311, 570] on span "Save" at bounding box center [1310, 574] width 31 height 15
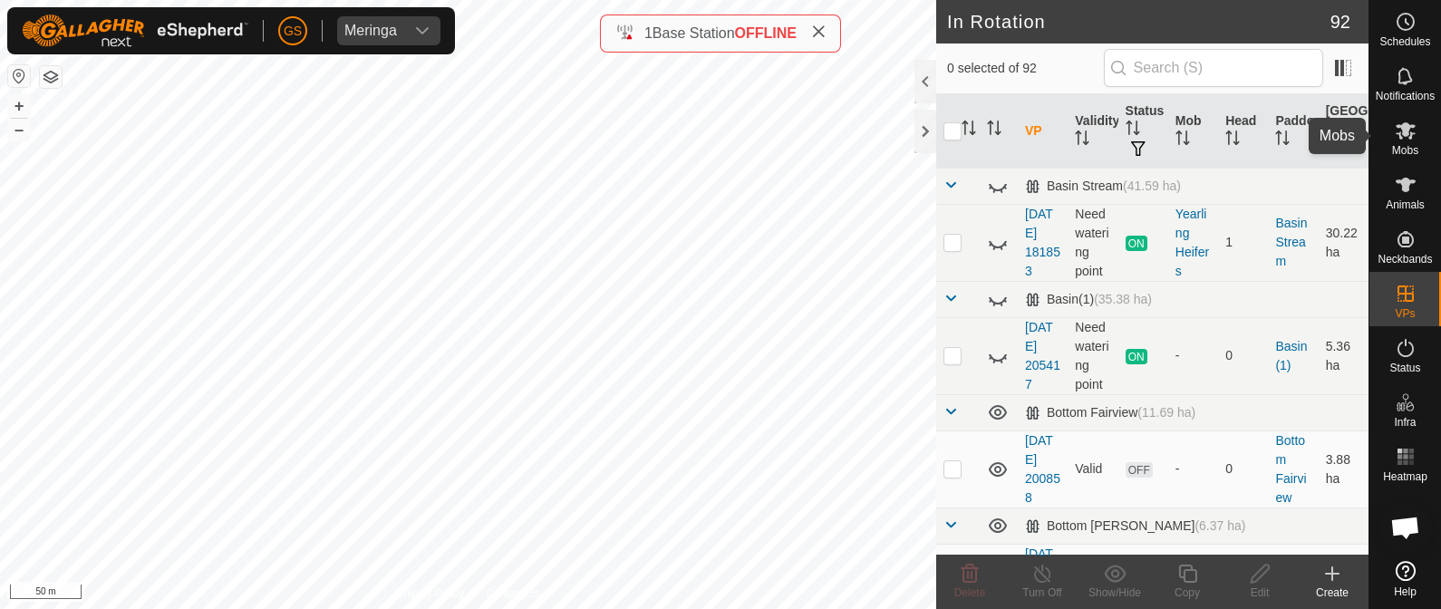
click at [1397, 127] on icon at bounding box center [1406, 130] width 20 height 17
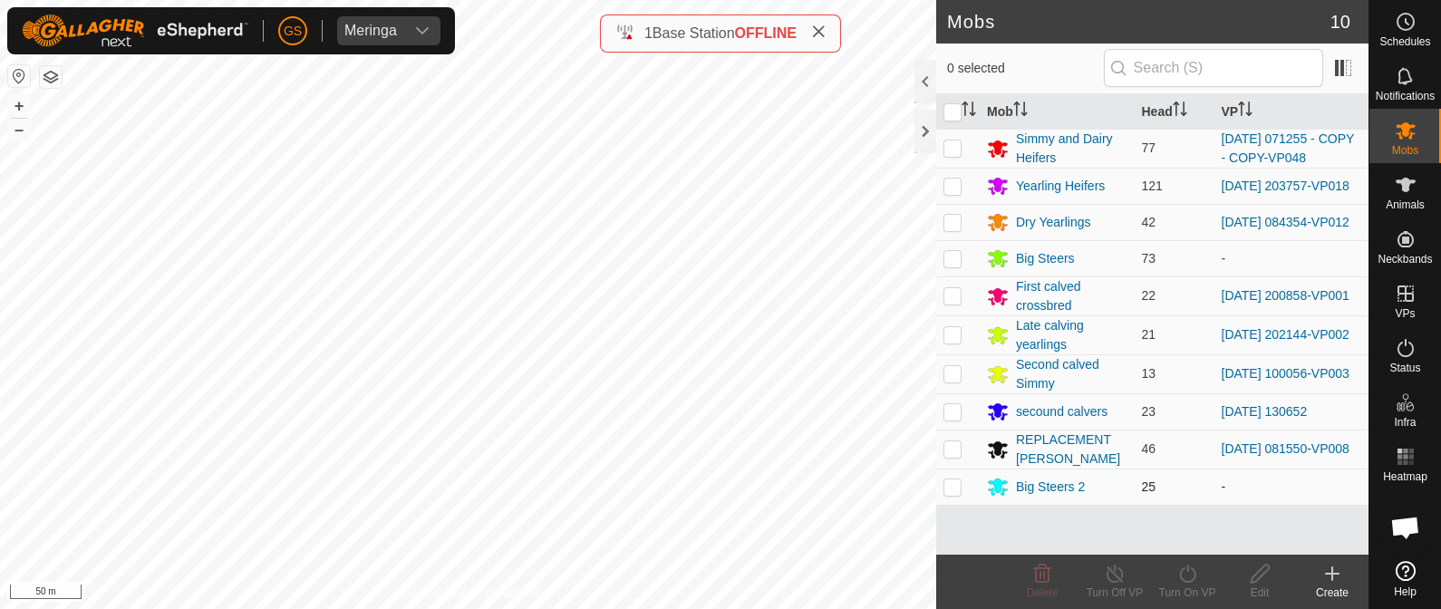
click at [954, 494] on p-checkbox at bounding box center [952, 486] width 18 height 15
checkbox input "true"
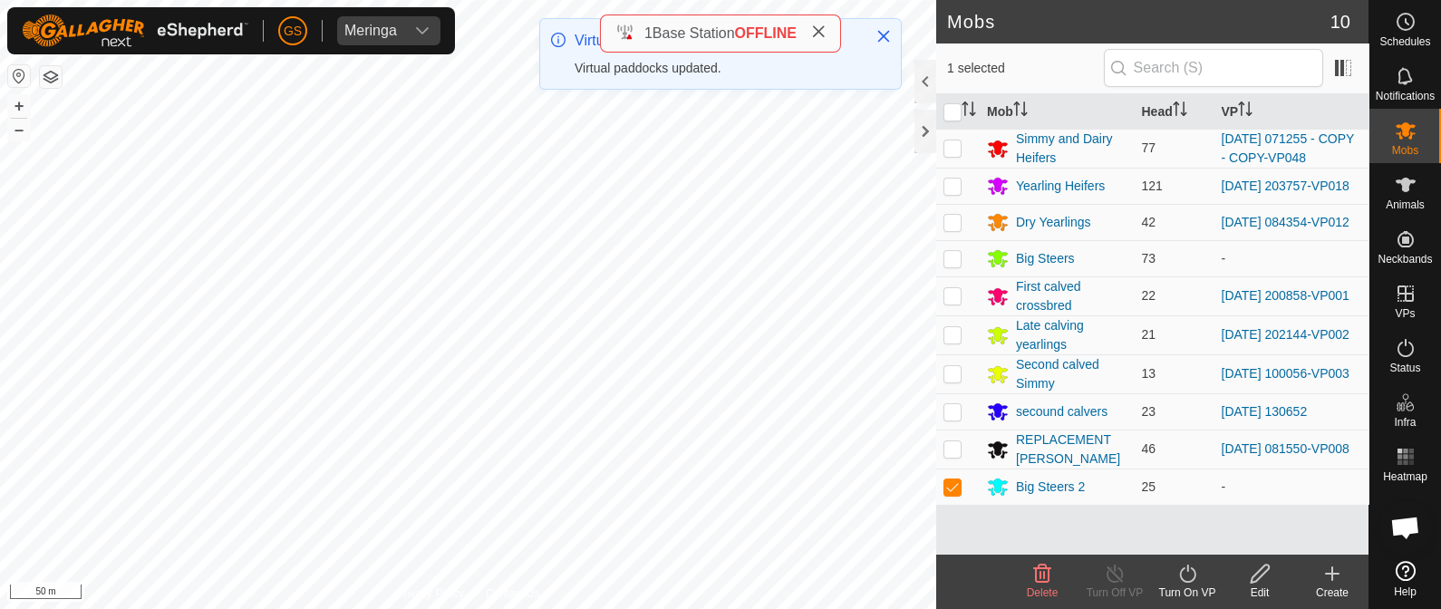
click at [1188, 576] on icon at bounding box center [1187, 574] width 23 height 22
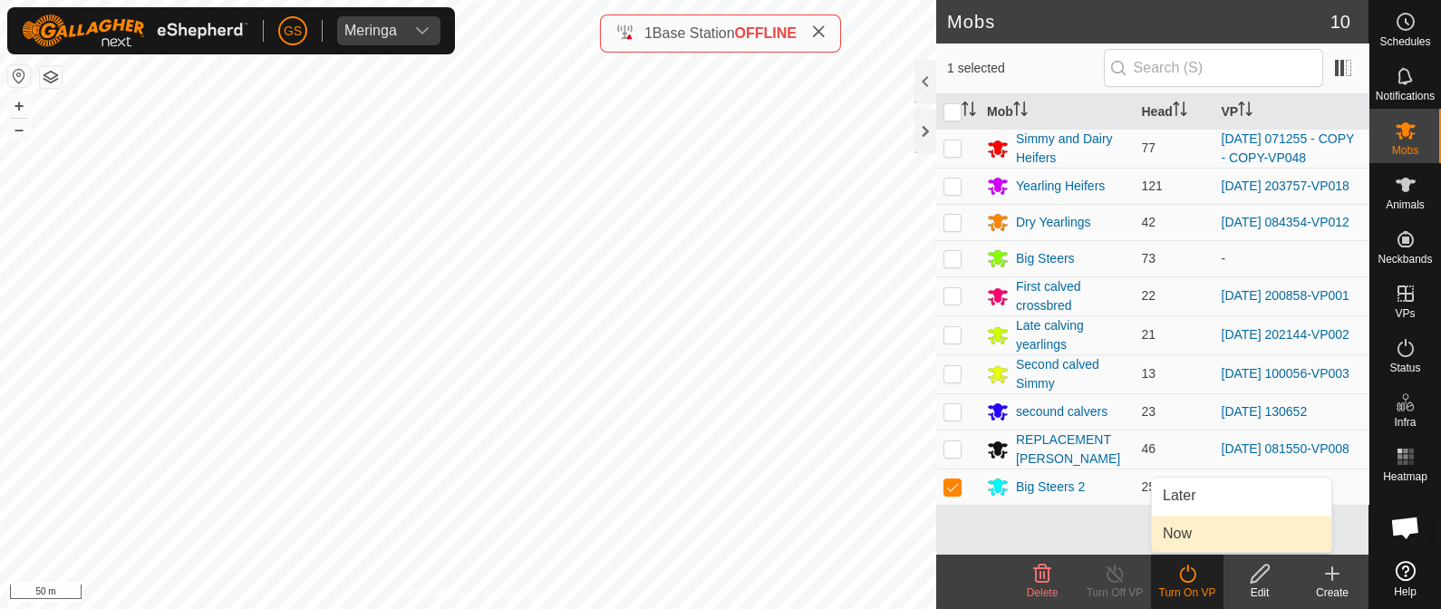
click at [1167, 536] on link "Now" at bounding box center [1241, 534] width 179 height 36
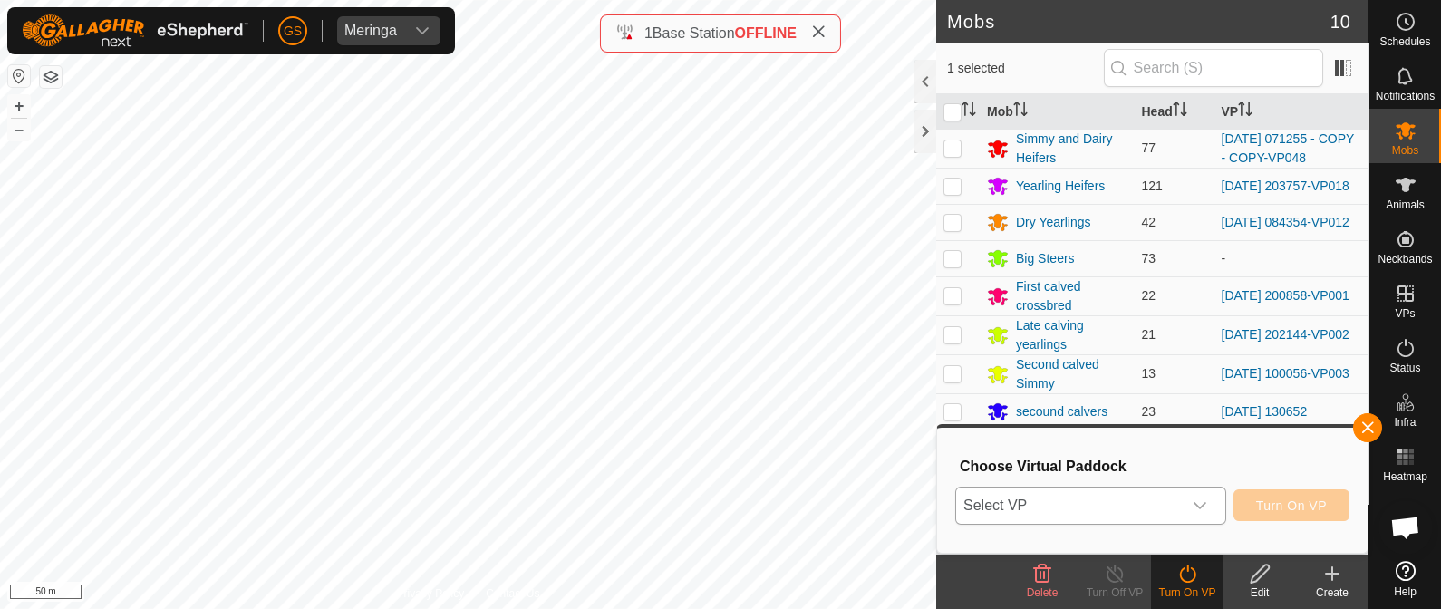
click at [1204, 499] on icon "dropdown trigger" at bounding box center [1200, 505] width 15 height 15
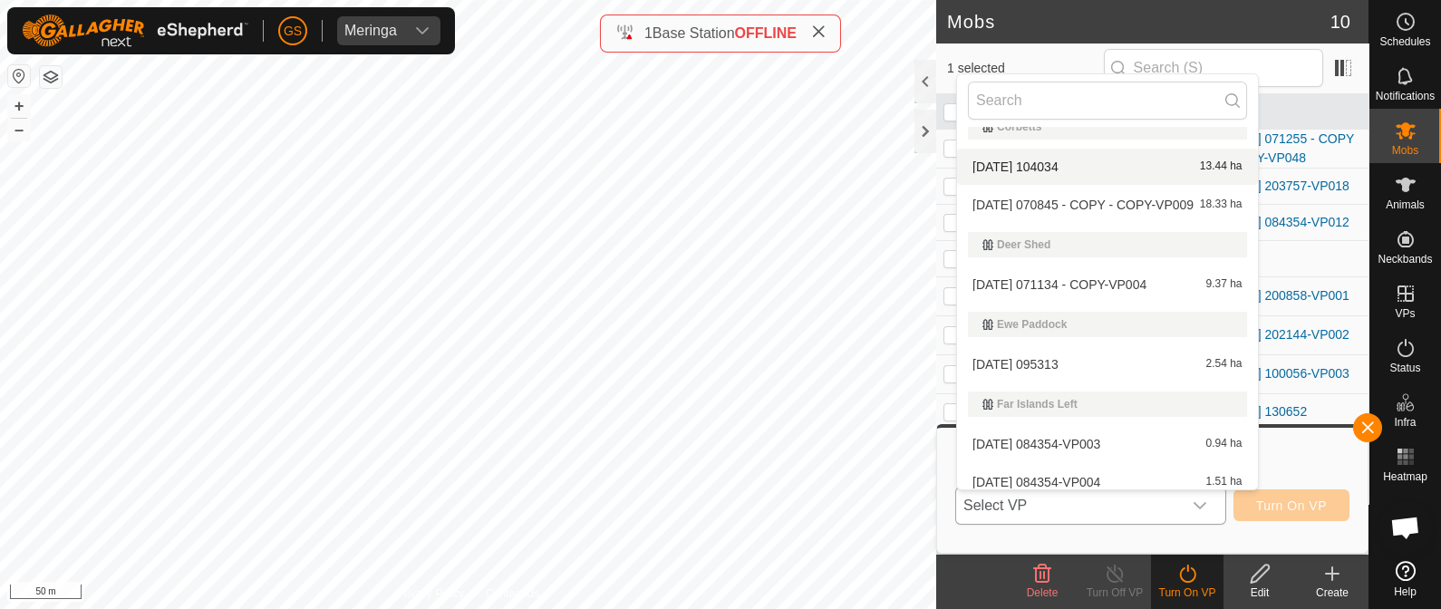
scroll to position [373, 0]
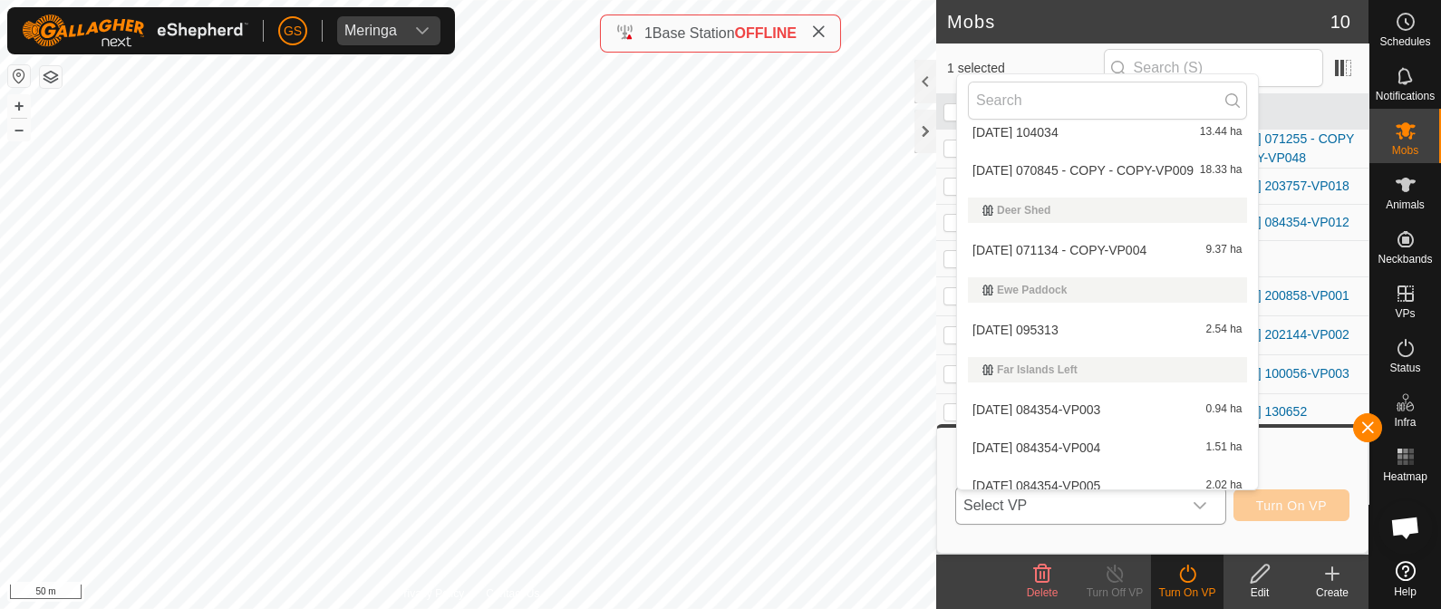
click at [1044, 333] on span "[DATE] 095313" at bounding box center [1016, 330] width 86 height 13
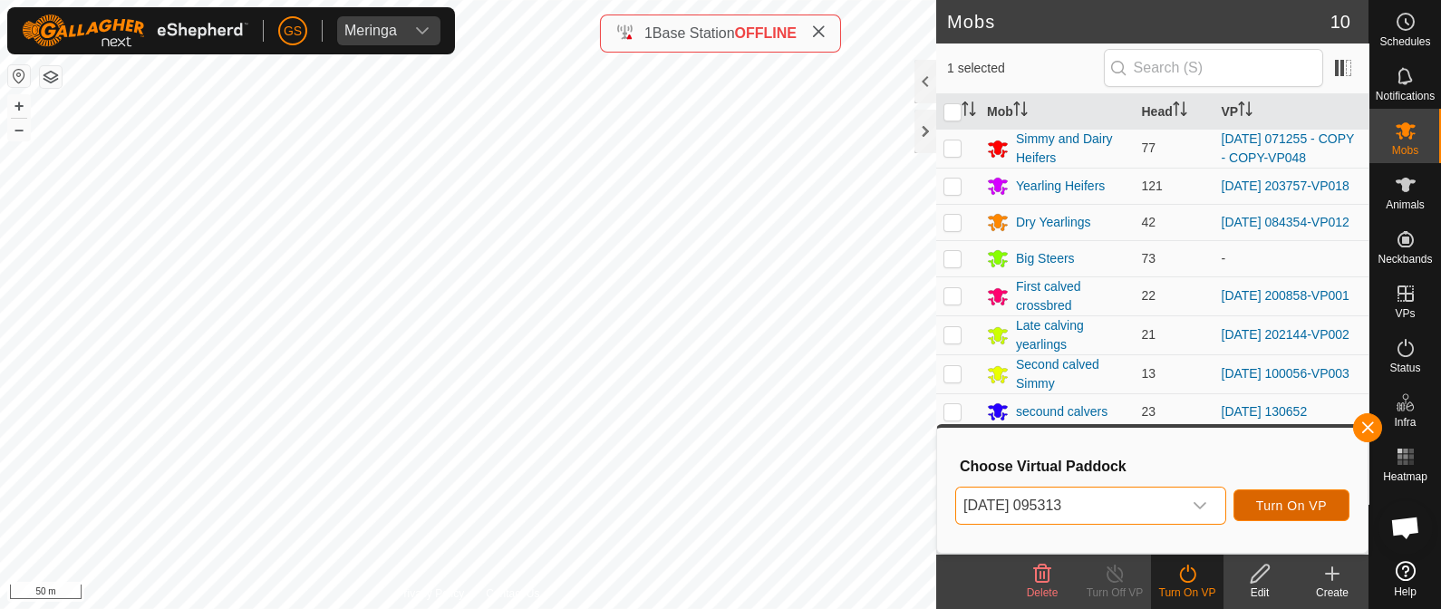
click at [1280, 507] on span "Turn On VP" at bounding box center [1291, 505] width 71 height 15
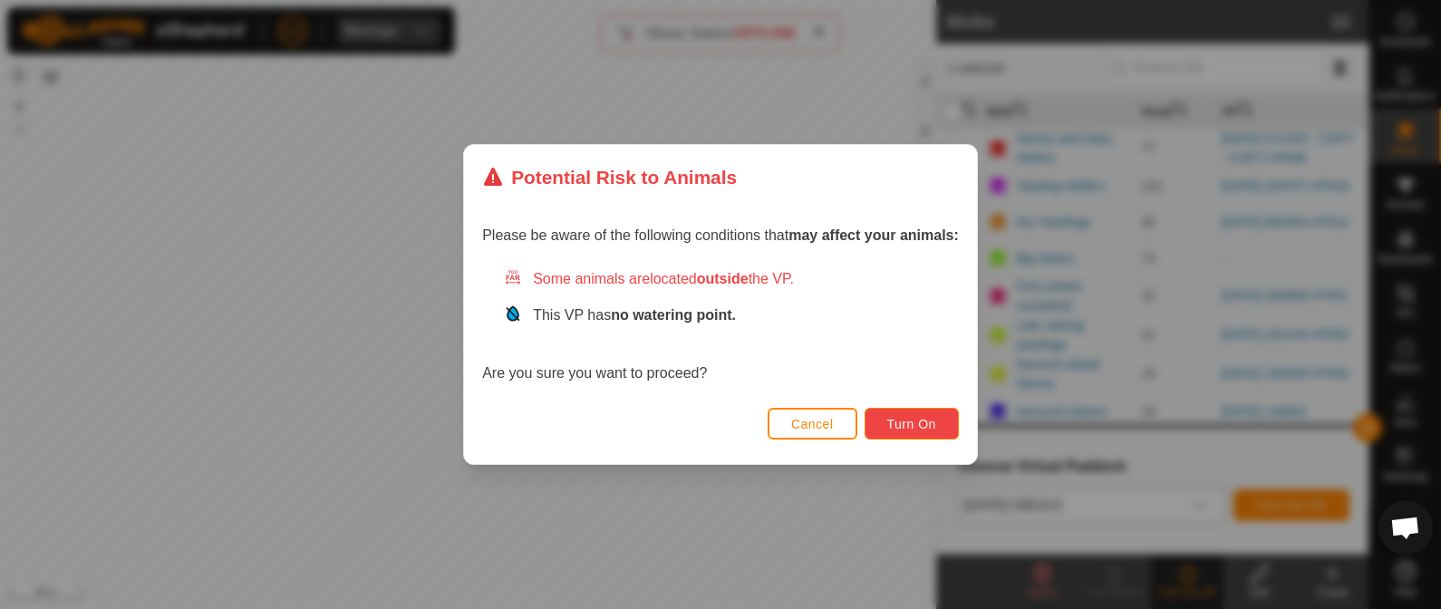
click at [903, 424] on span "Turn On" at bounding box center [911, 424] width 49 height 15
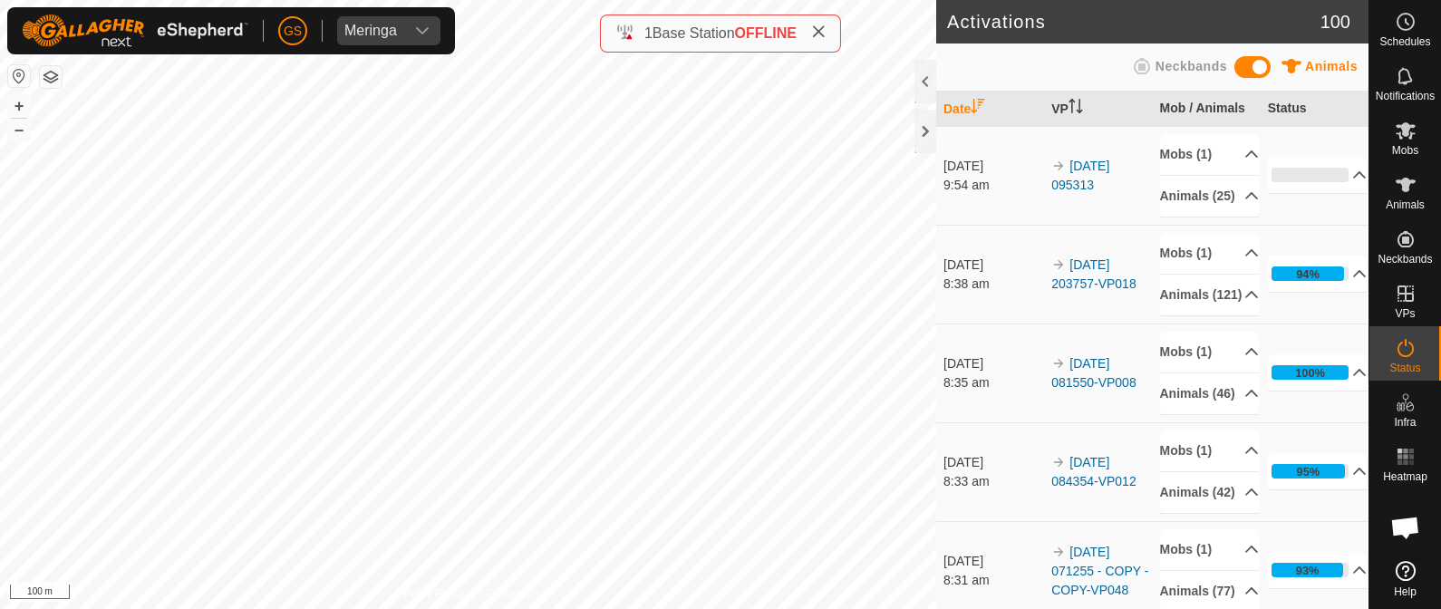
click at [470, 592] on div "Privacy Policy Contact Us WP 71 Type: trough Capacity: 100L Water Level: 100% D…" at bounding box center [468, 304] width 936 height 609
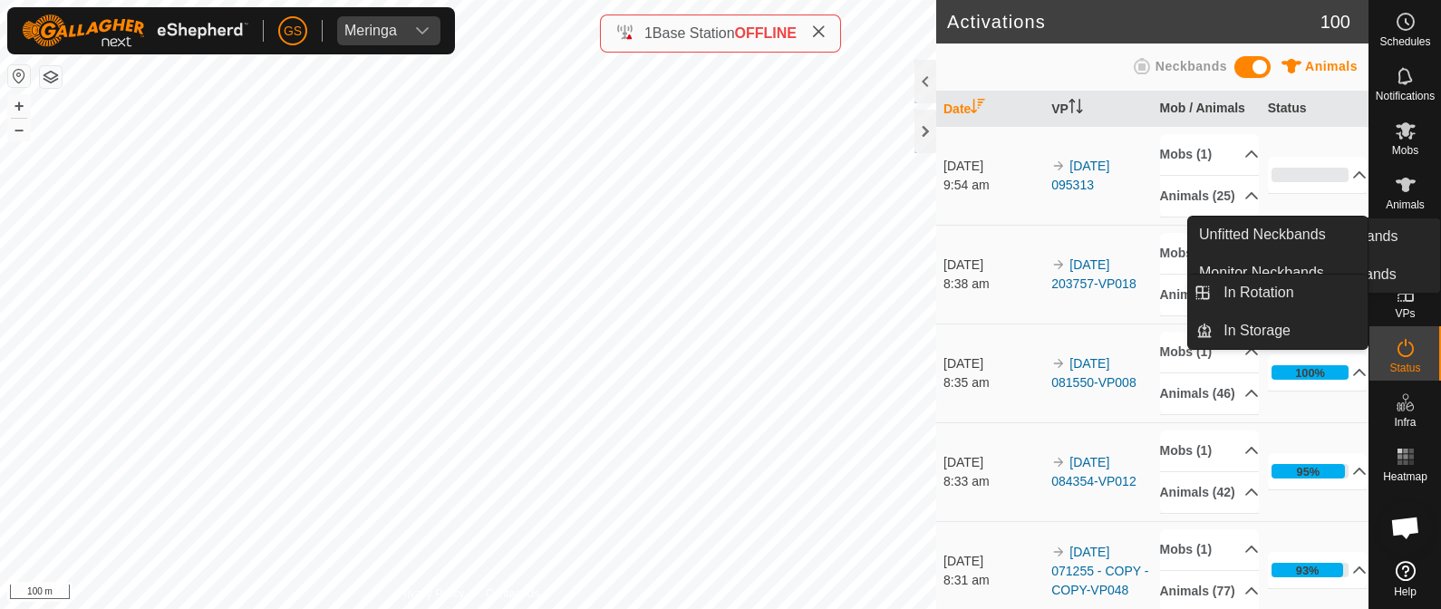
click at [1405, 301] on icon at bounding box center [1406, 294] width 22 height 22
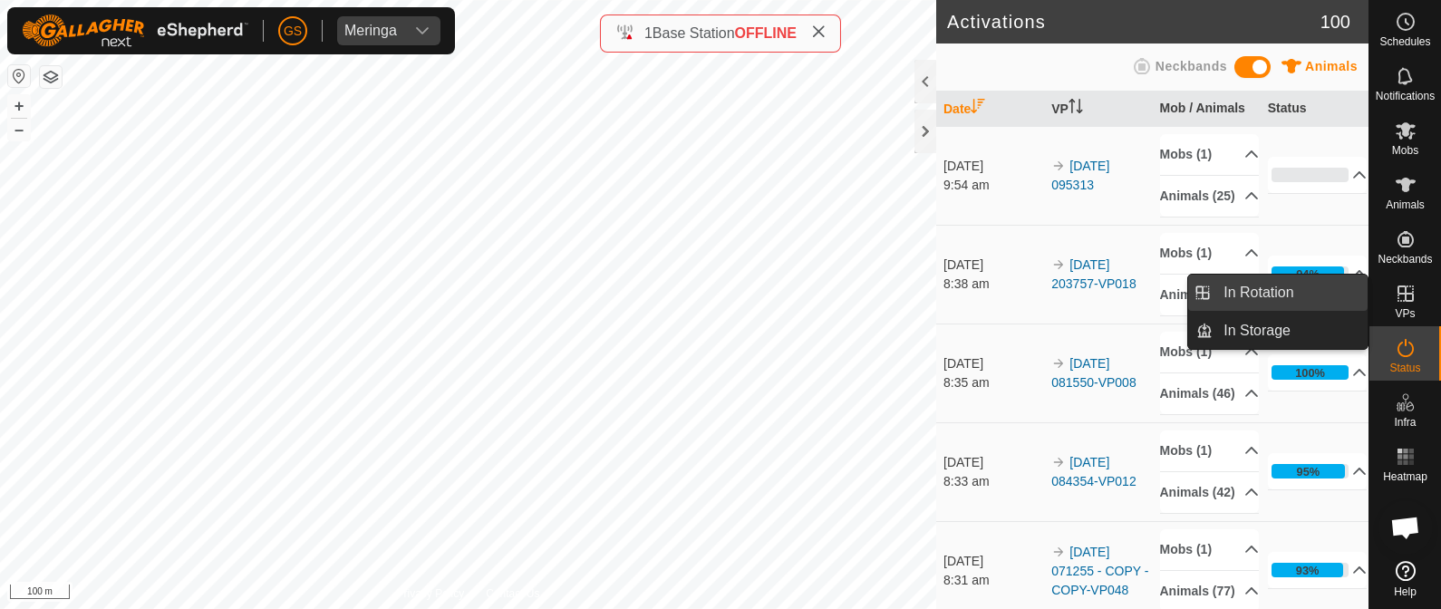
click at [1301, 292] on link "In Rotation" at bounding box center [1290, 293] width 155 height 36
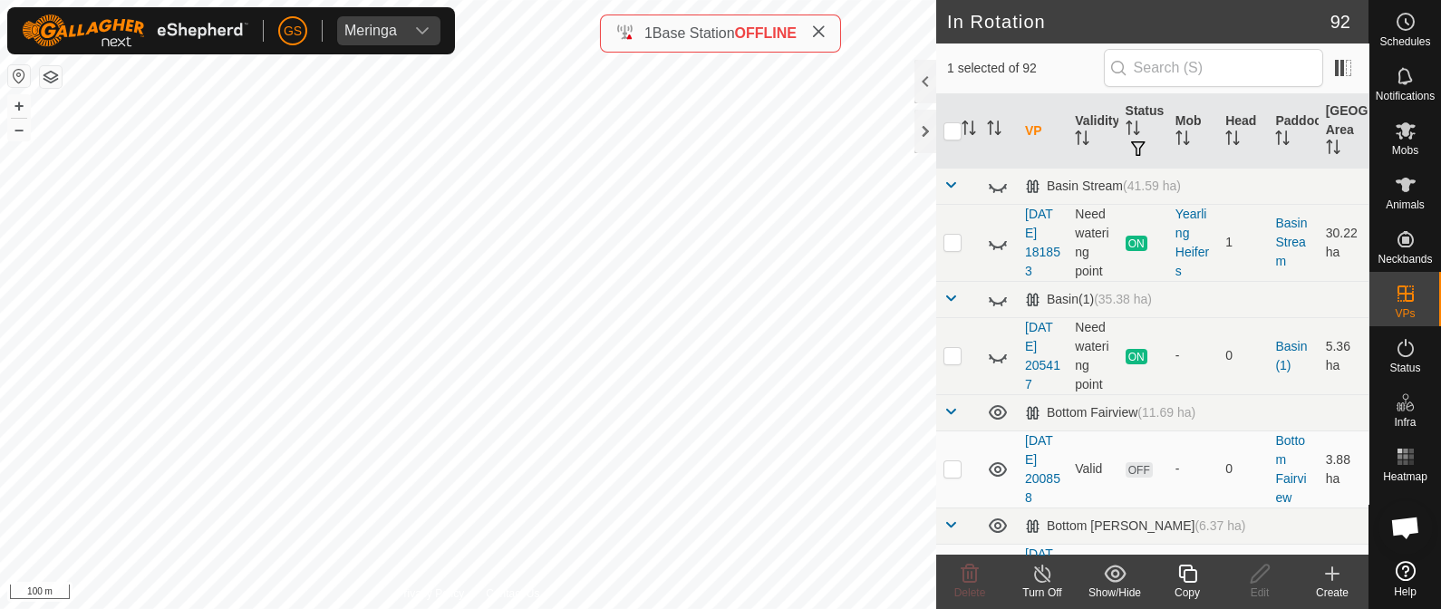
click at [1329, 577] on icon at bounding box center [1332, 574] width 22 height 22
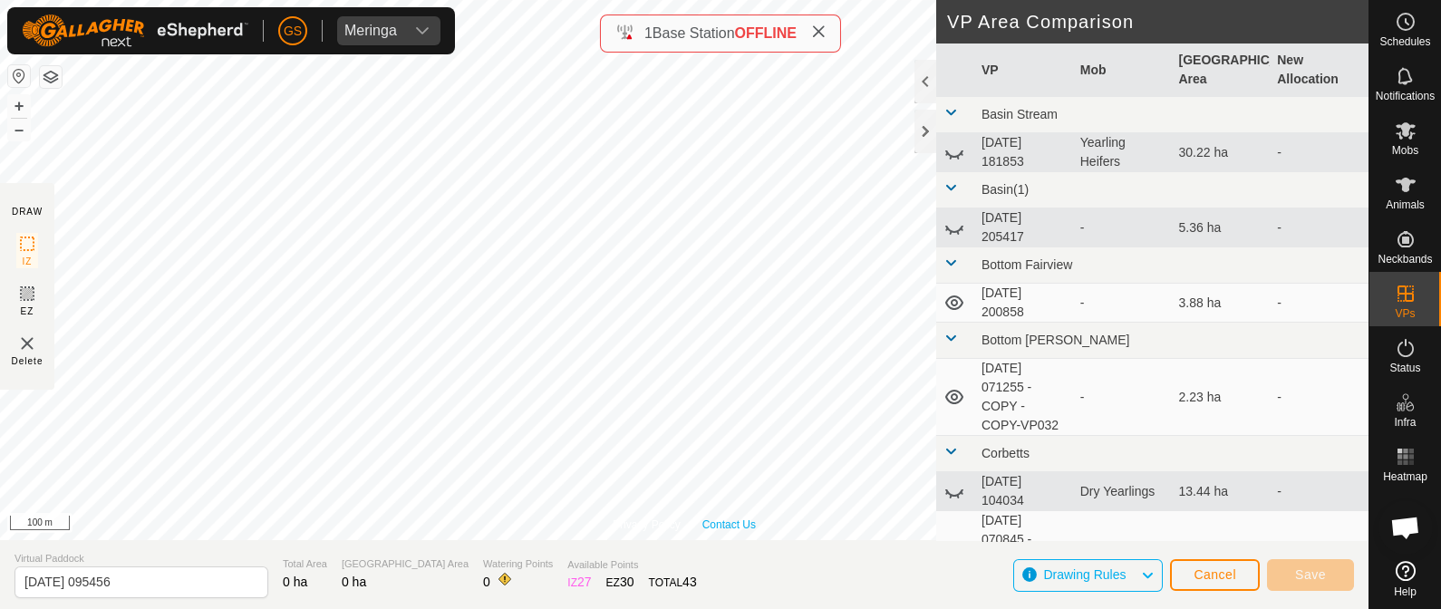
click at [736, 523] on link "Contact Us" at bounding box center [728, 525] width 53 height 16
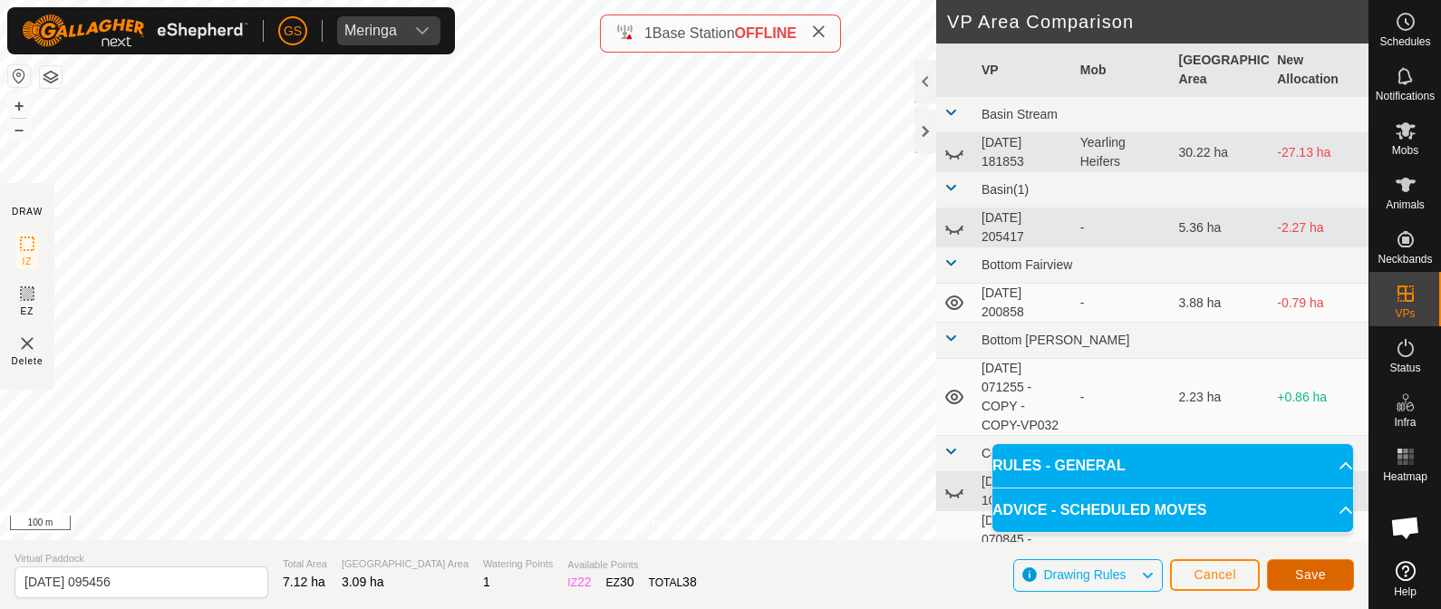
click at [1318, 565] on button "Save" at bounding box center [1310, 575] width 87 height 32
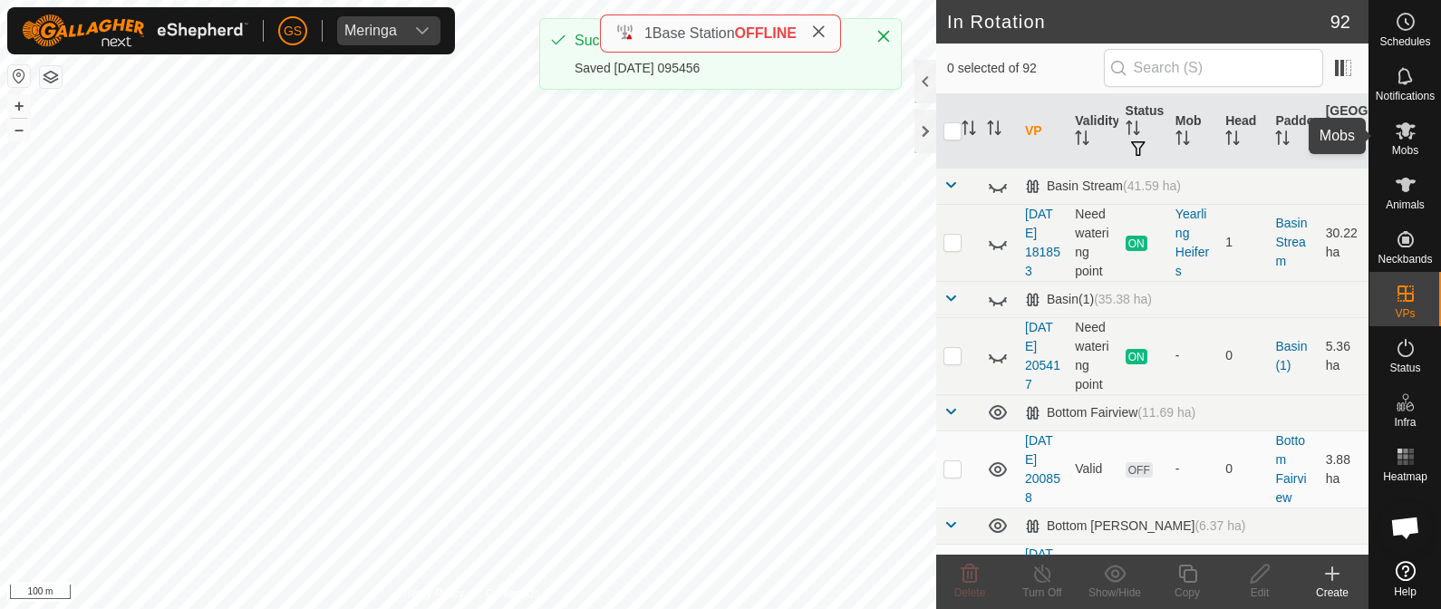
click at [1404, 133] on icon at bounding box center [1406, 130] width 20 height 17
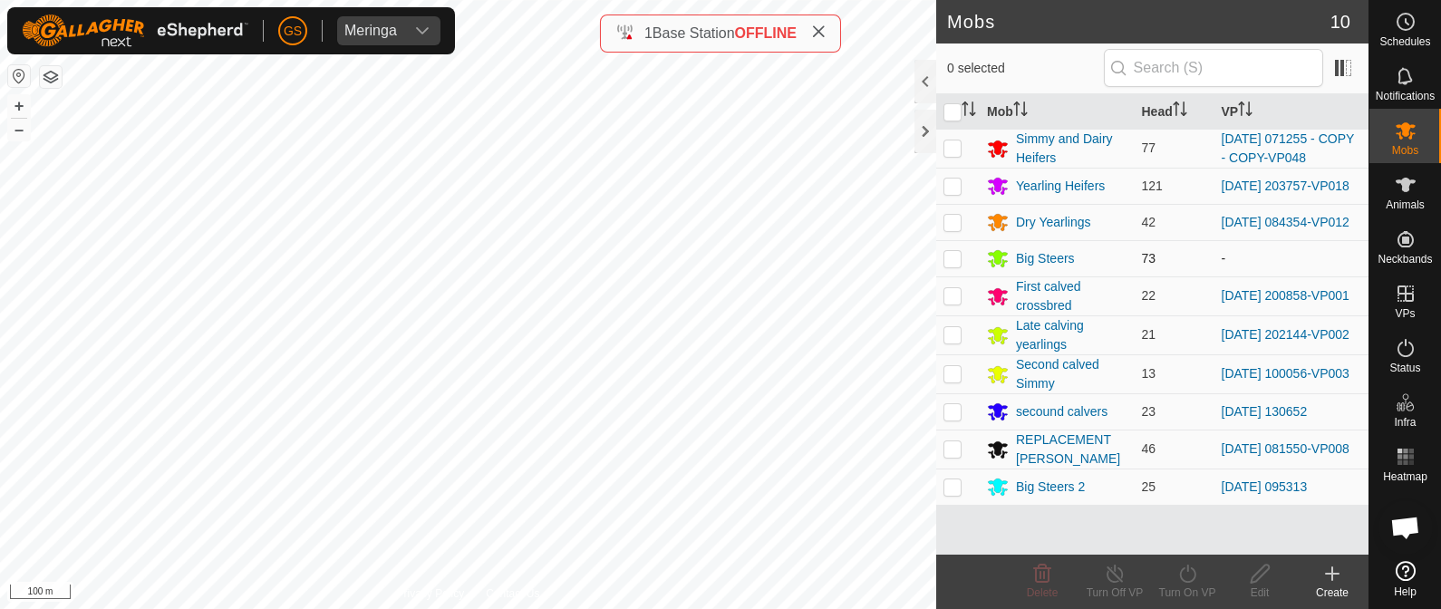
click at [950, 265] on p-checkbox at bounding box center [952, 258] width 18 height 15
checkbox input "true"
click at [1185, 574] on icon at bounding box center [1187, 574] width 23 height 22
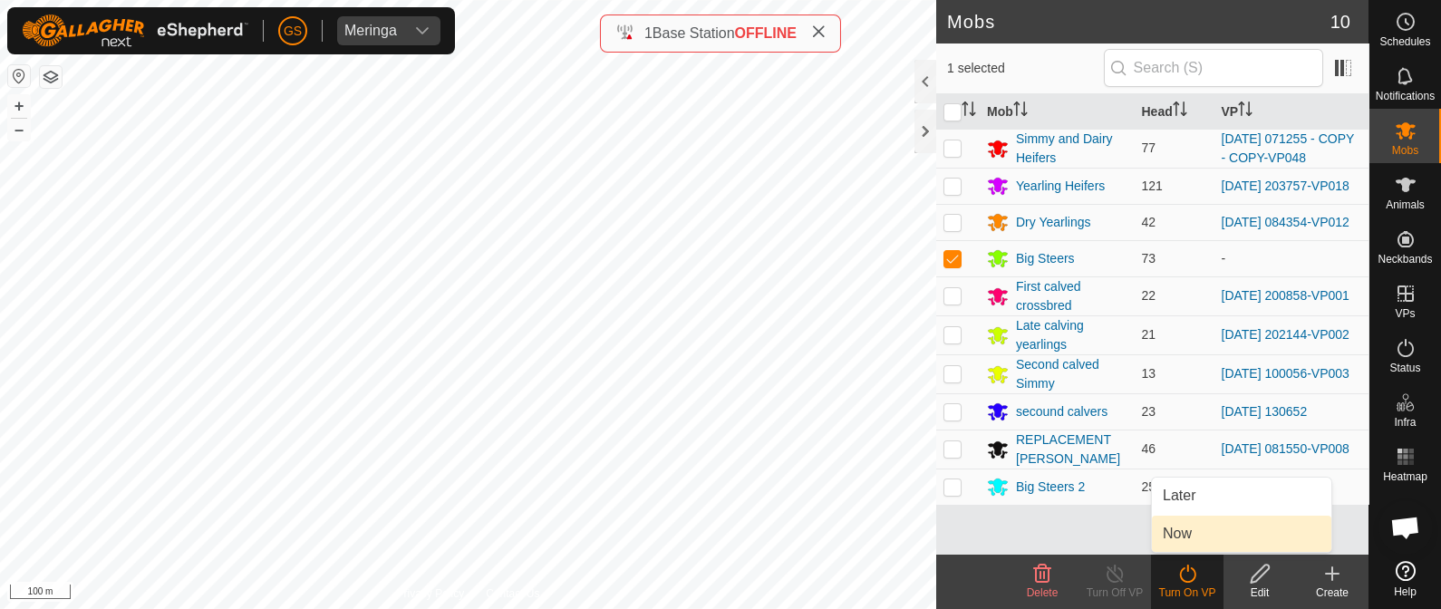
click at [1178, 527] on link "Now" at bounding box center [1241, 534] width 179 height 36
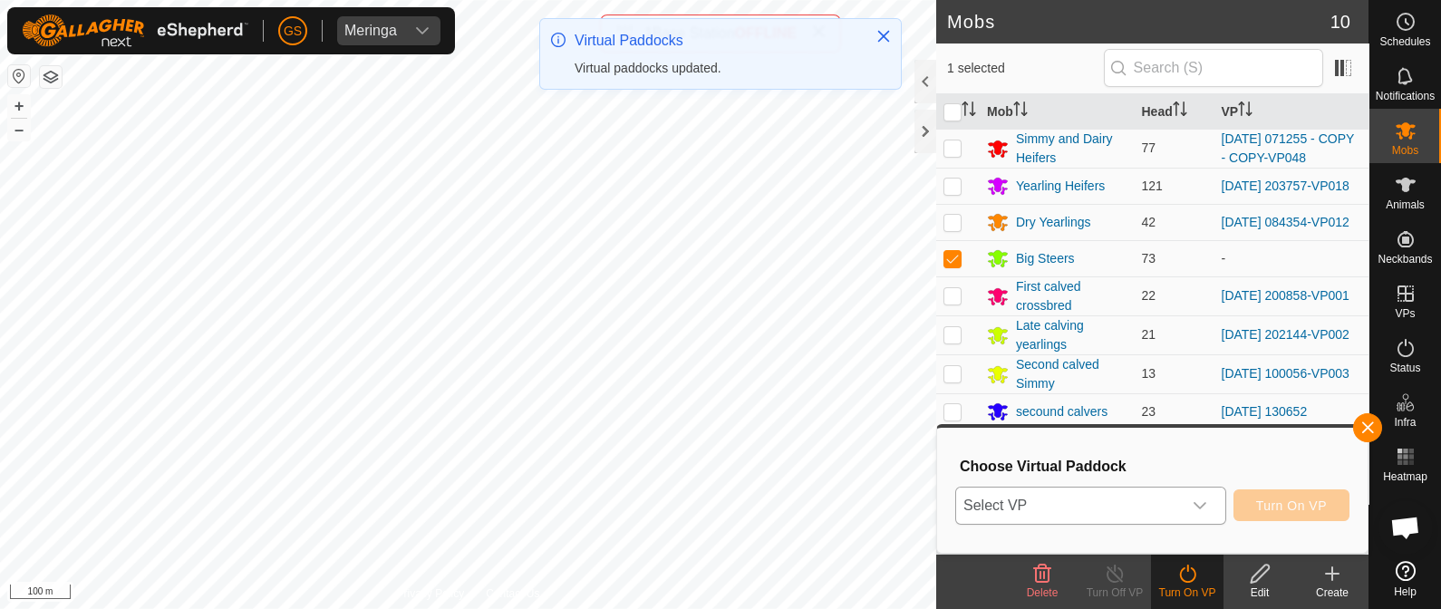
click at [1186, 504] on div "dropdown trigger" at bounding box center [1200, 506] width 36 height 36
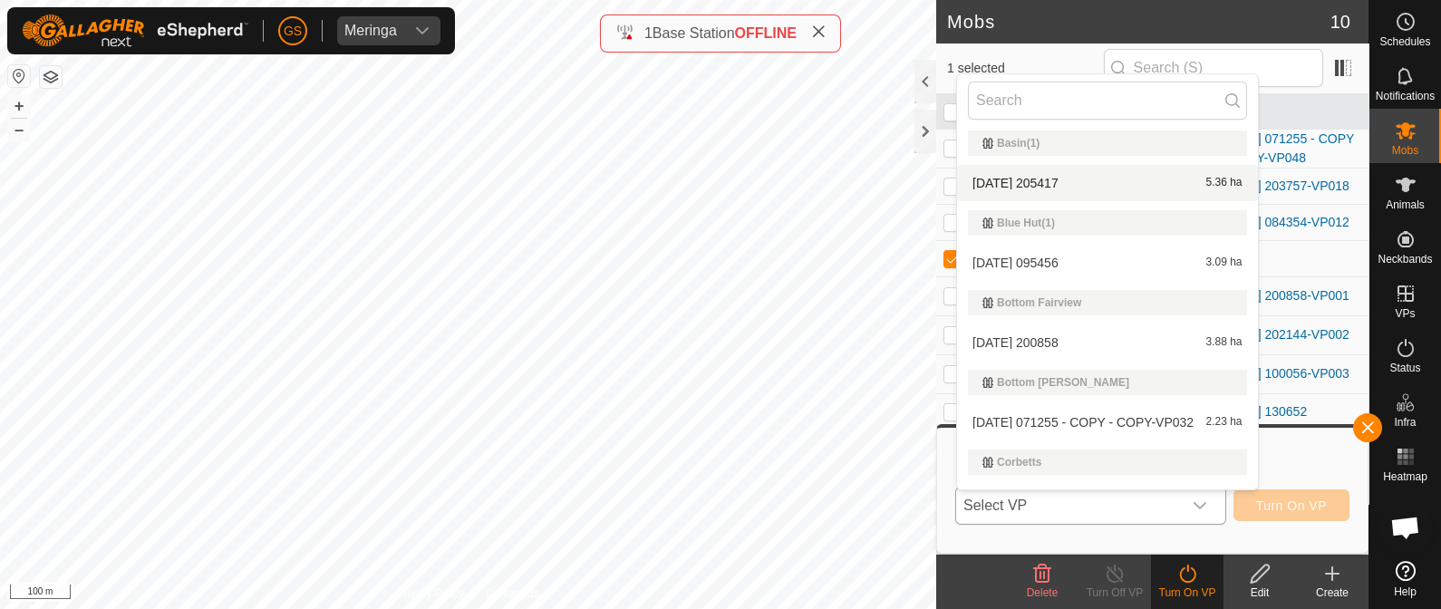
scroll to position [49, 0]
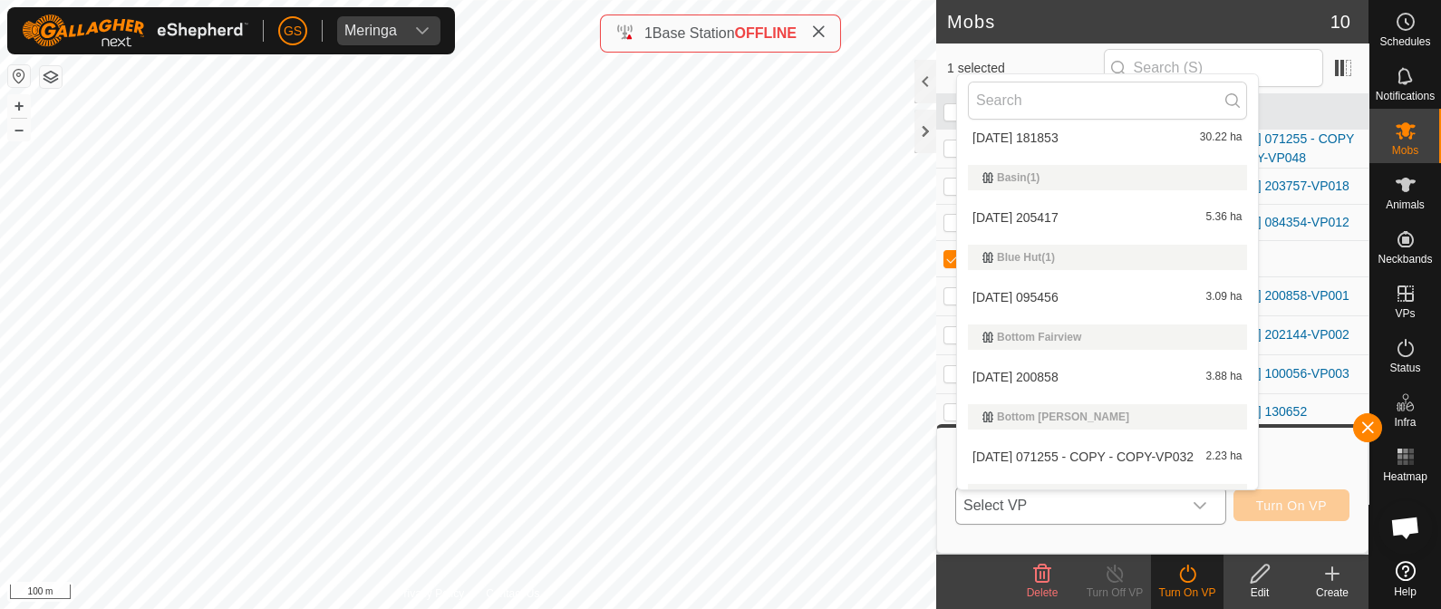
click at [1056, 295] on li "[DATE] 095456 3.09 ha" at bounding box center [1107, 297] width 301 height 36
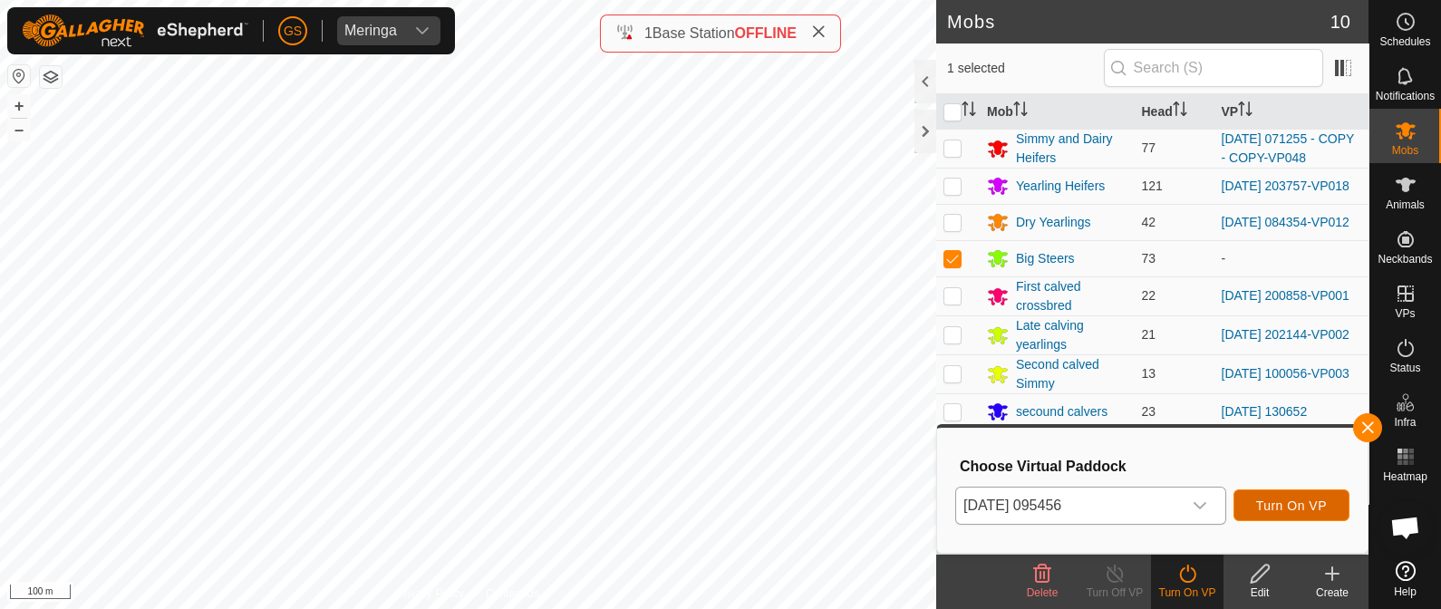
click at [1285, 505] on span "Turn On VP" at bounding box center [1291, 505] width 71 height 15
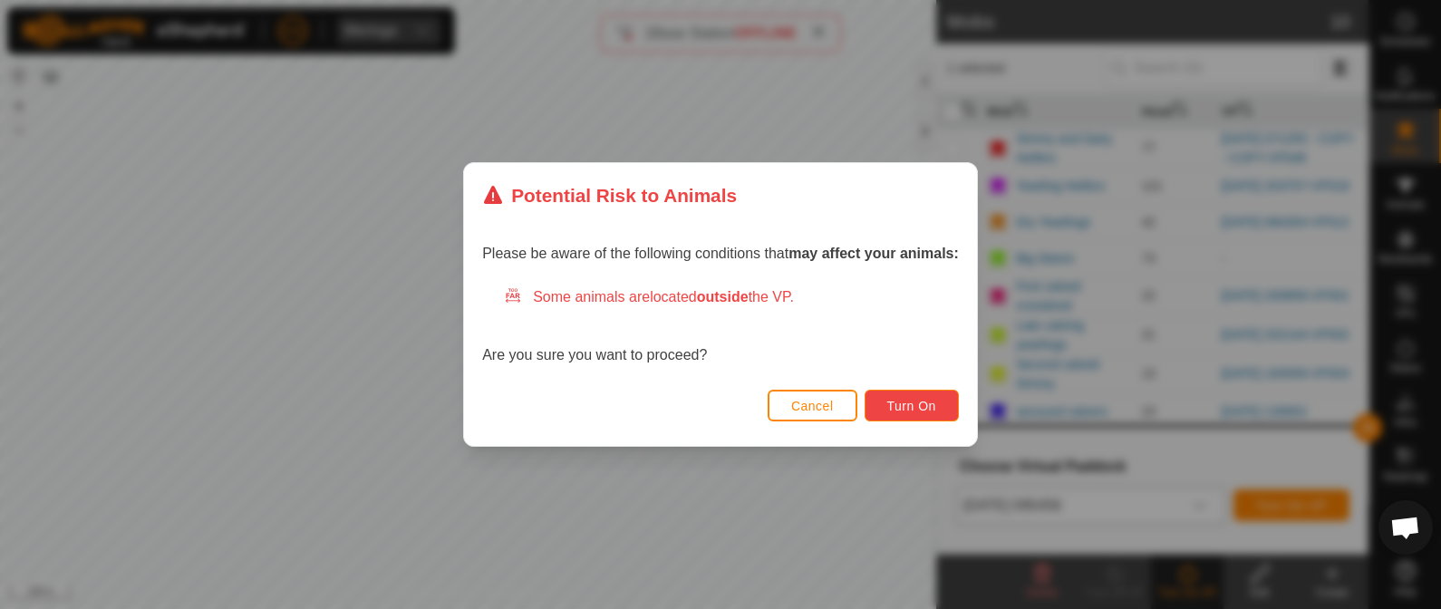
click at [920, 401] on span "Turn On" at bounding box center [911, 406] width 49 height 15
